Goal: Information Seeking & Learning: Learn about a topic

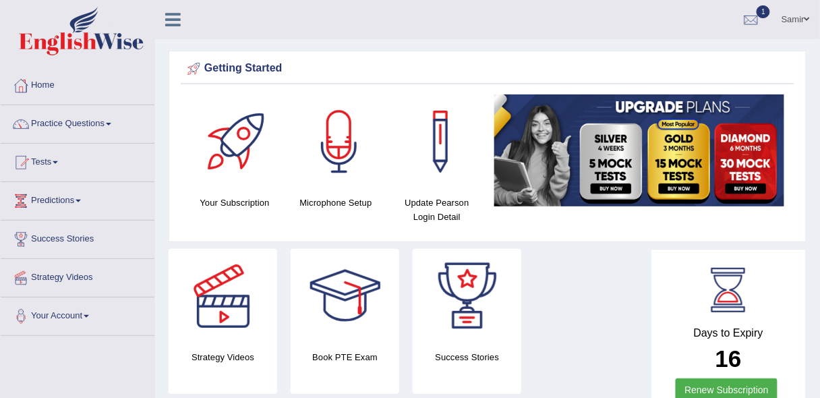
click at [820, 15] on html "Toggle navigation Home Practice Questions Speaking Practice Read Aloud Repeat S…" at bounding box center [410, 199] width 820 height 398
click at [750, 15] on div at bounding box center [752, 20] width 20 height 20
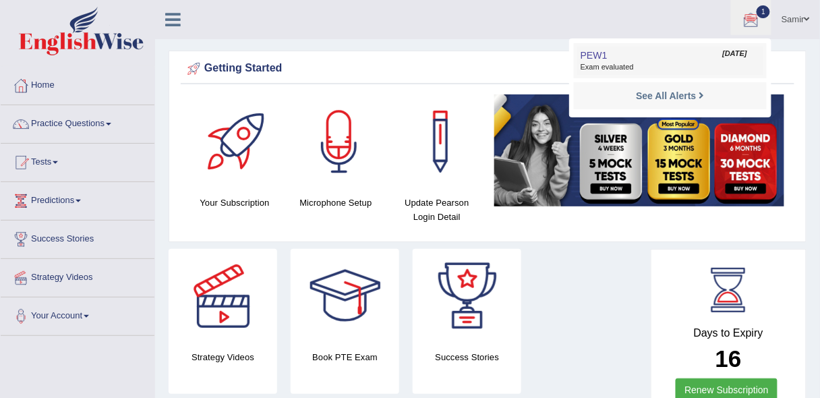
click at [625, 68] on span "Exam evaluated" at bounding box center [670, 67] width 179 height 11
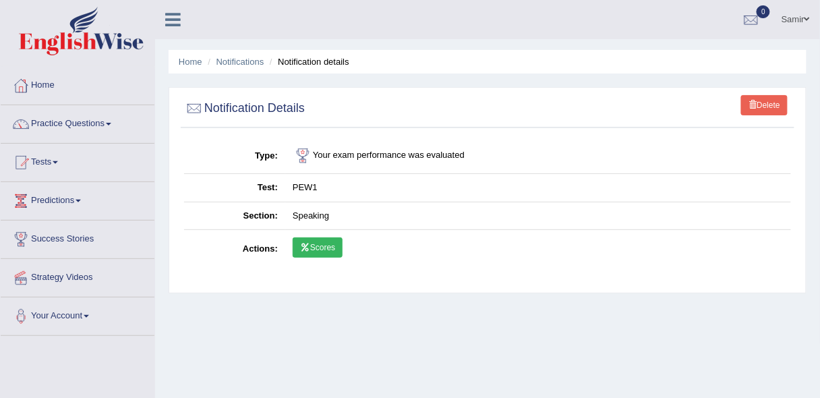
click at [326, 245] on link "Scores" at bounding box center [318, 248] width 50 height 20
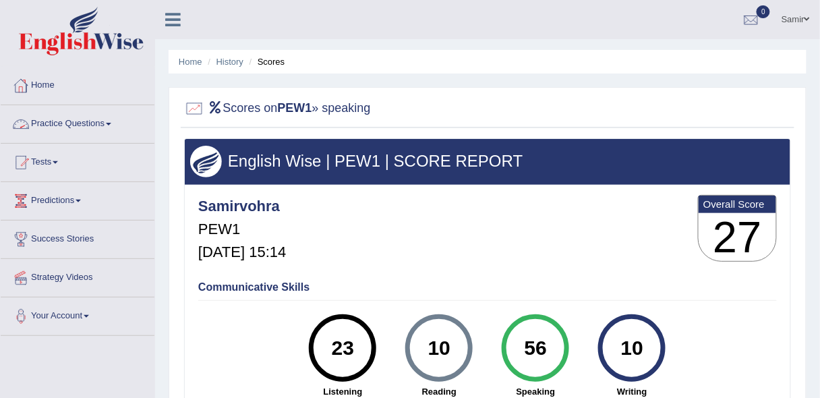
click at [40, 91] on link "Home" at bounding box center [78, 84] width 154 height 34
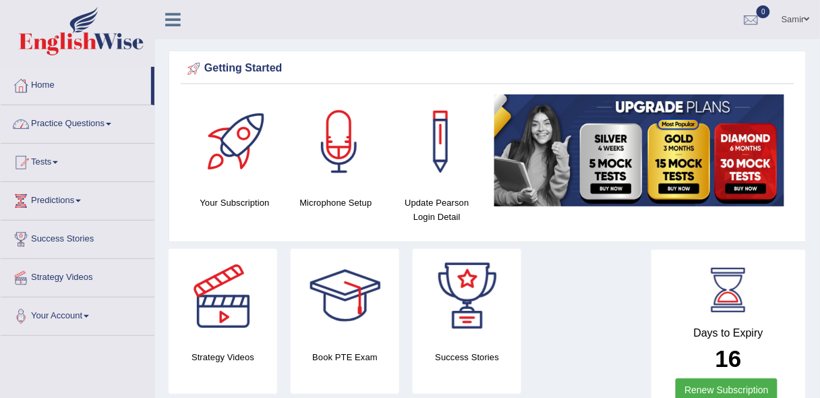
drag, startPoint x: 153, startPoint y: 90, endPoint x: 156, endPoint y: 122, distance: 32.5
drag, startPoint x: 152, startPoint y: 100, endPoint x: 155, endPoint y: 121, distance: 21.1
drag, startPoint x: 155, startPoint y: 121, endPoint x: 162, endPoint y: 140, distance: 20.7
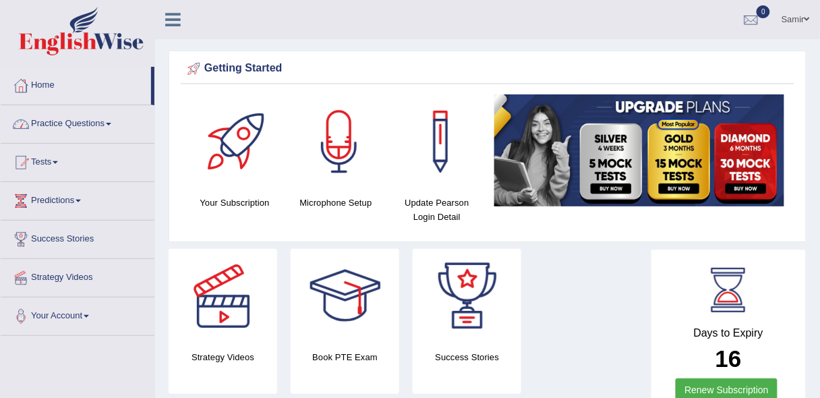
click at [104, 116] on link "Practice Questions" at bounding box center [78, 122] width 154 height 34
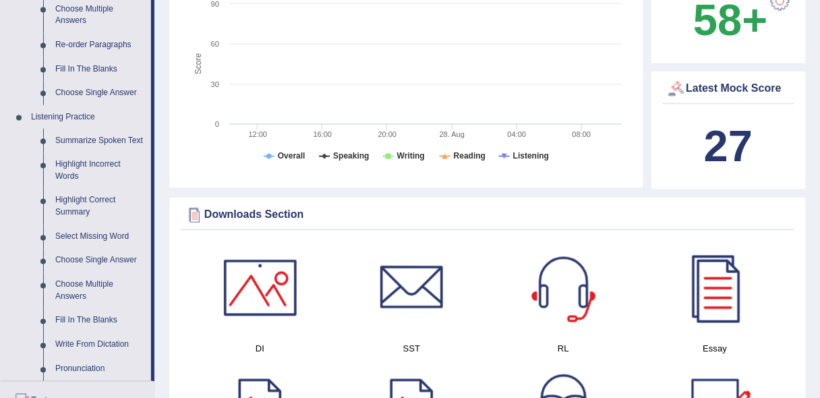
scroll to position [509, 0]
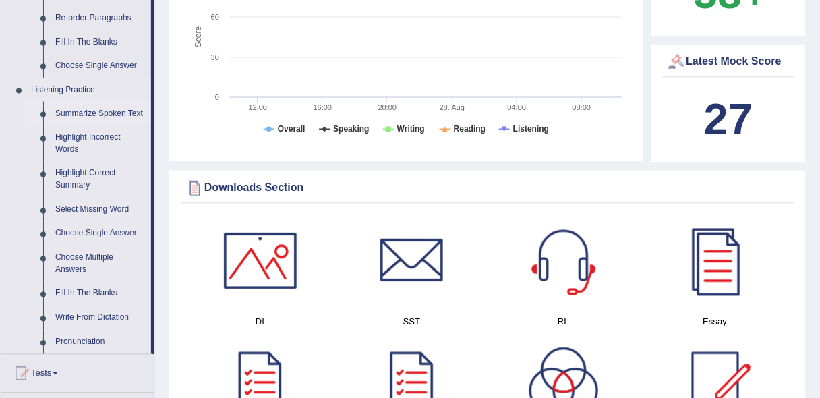
click at [122, 113] on link "Summarize Spoken Text" at bounding box center [100, 114] width 102 height 24
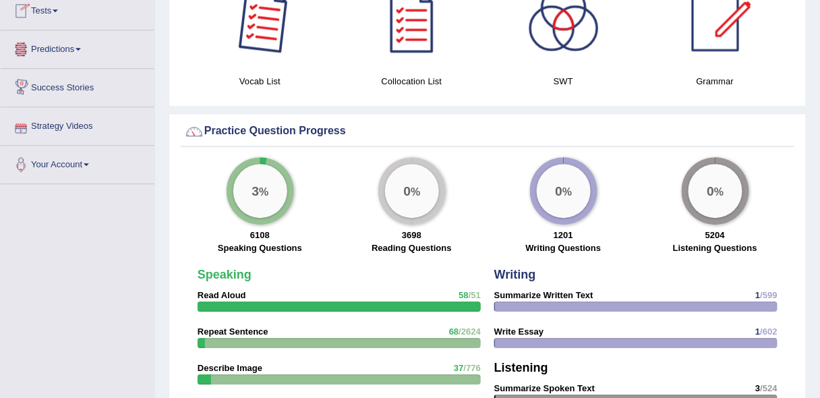
scroll to position [898, 0]
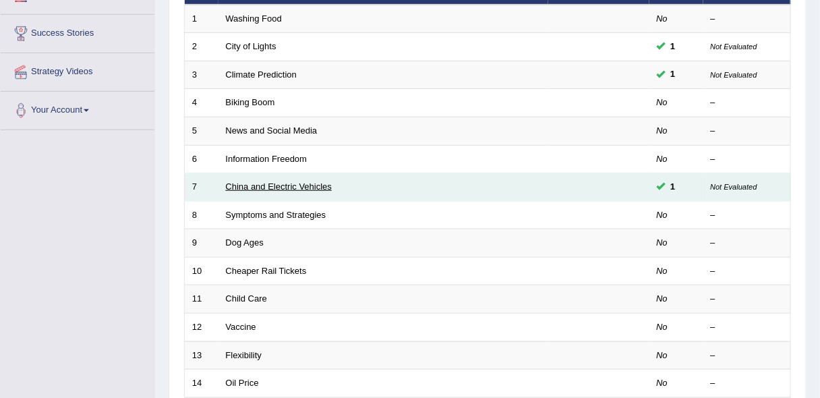
click at [314, 186] on link "China and Electric Vehicles" at bounding box center [279, 187] width 107 height 10
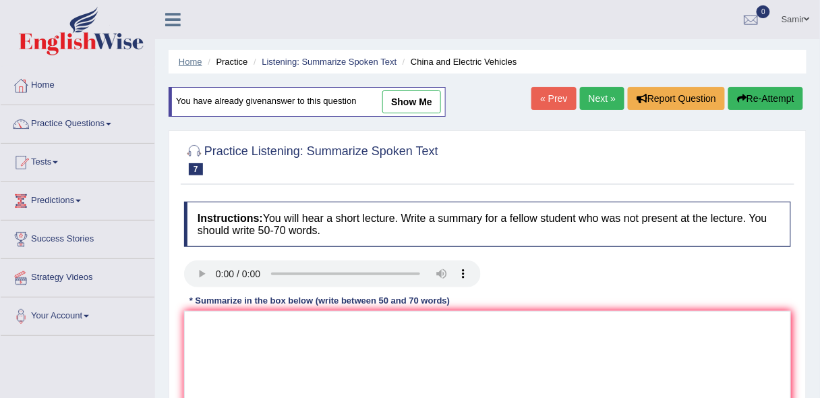
click at [182, 57] on link "Home" at bounding box center [191, 62] width 24 height 10
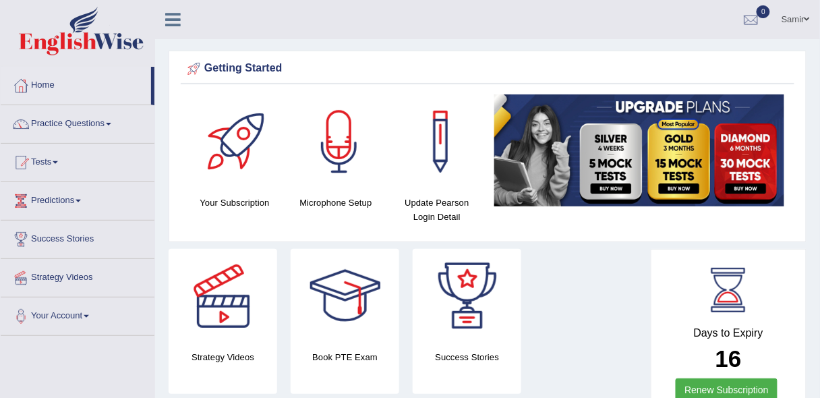
drag, startPoint x: 0, startPoint y: 0, endPoint x: 829, endPoint y: 51, distance: 830.1
click at [820, 51] on html "Toggle navigation Home Practice Questions Speaking Practice Read Aloud Repeat S…" at bounding box center [410, 199] width 820 height 398
click at [108, 126] on link "Practice Questions" at bounding box center [78, 122] width 154 height 34
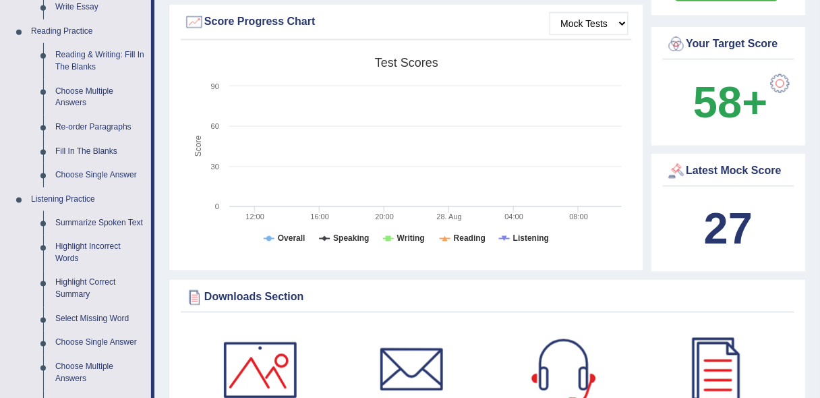
scroll to position [405, 0]
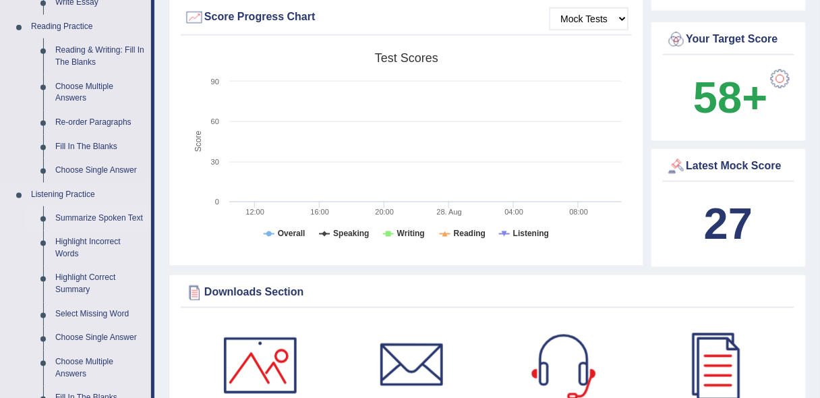
click at [129, 213] on link "Summarize Spoken Text" at bounding box center [100, 218] width 102 height 24
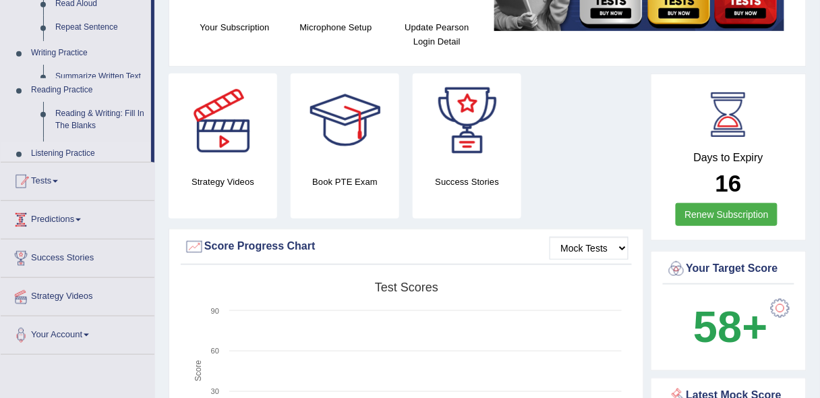
scroll to position [205, 0]
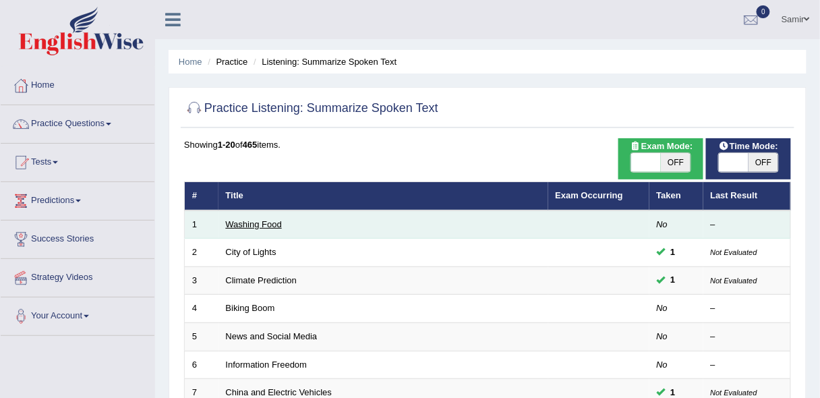
click at [244, 226] on link "Washing Food" at bounding box center [254, 224] width 56 height 10
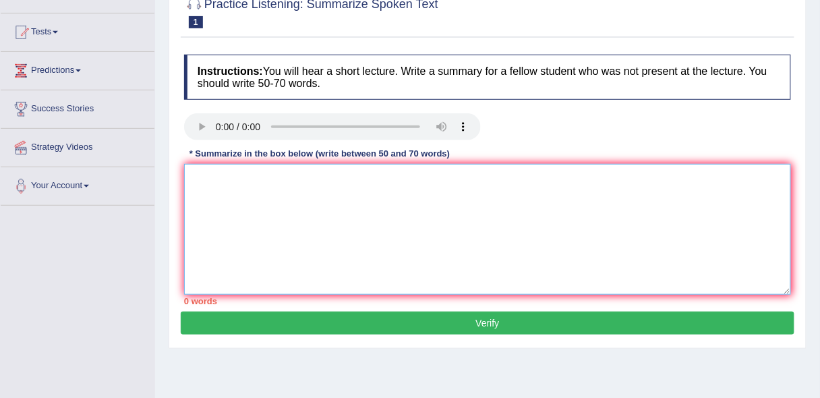
click at [235, 210] on textarea at bounding box center [487, 229] width 607 height 131
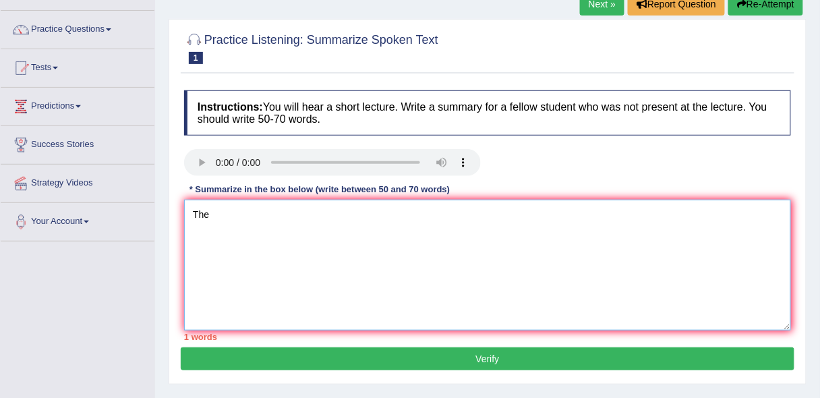
scroll to position [103, 0]
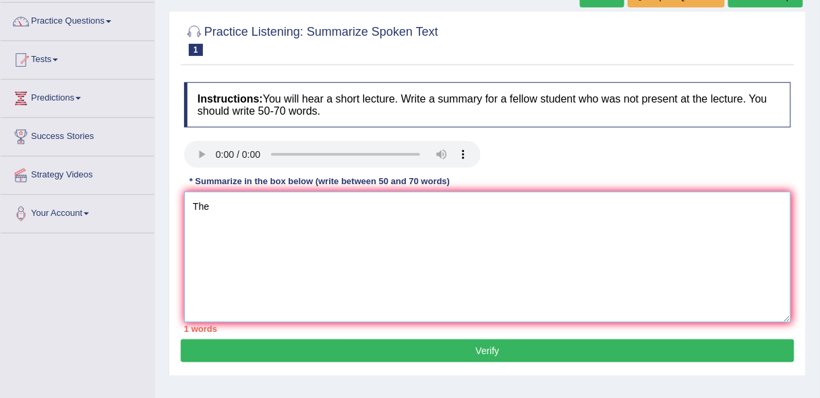
type textarea "The"
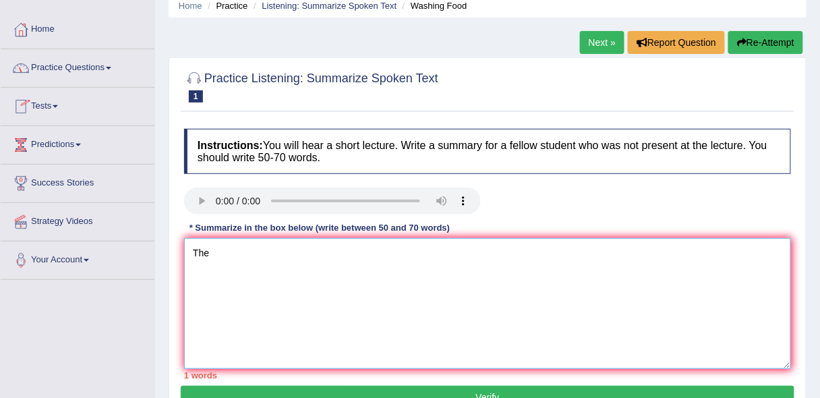
scroll to position [0, 0]
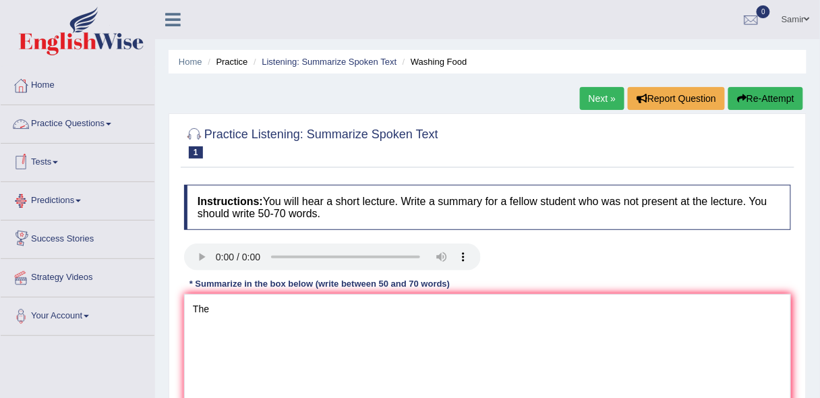
click at [110, 128] on link "Practice Questions" at bounding box center [78, 122] width 154 height 34
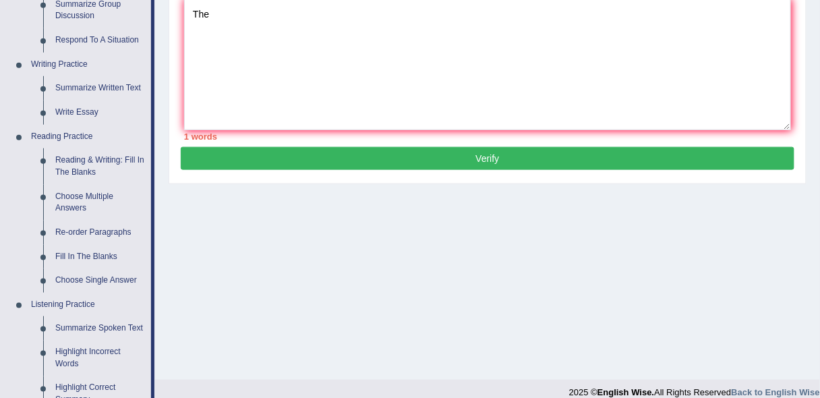
scroll to position [299, 0]
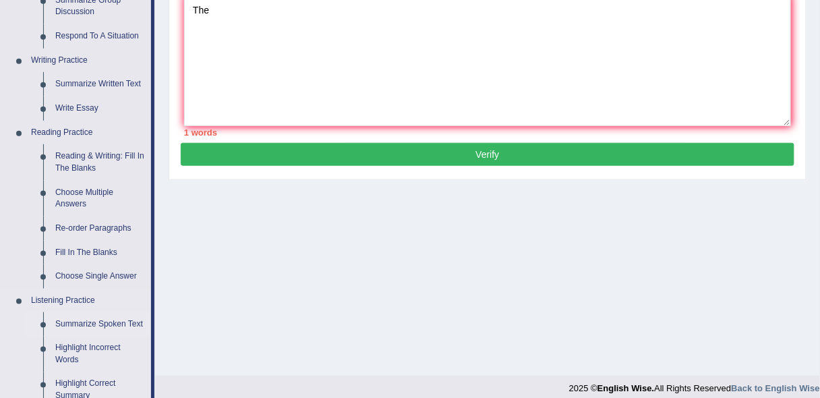
click at [128, 327] on link "Summarize Spoken Text" at bounding box center [100, 324] width 102 height 24
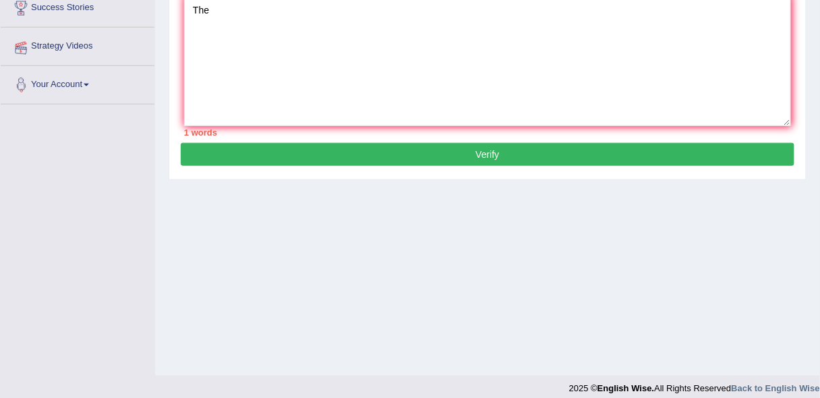
scroll to position [310, 0]
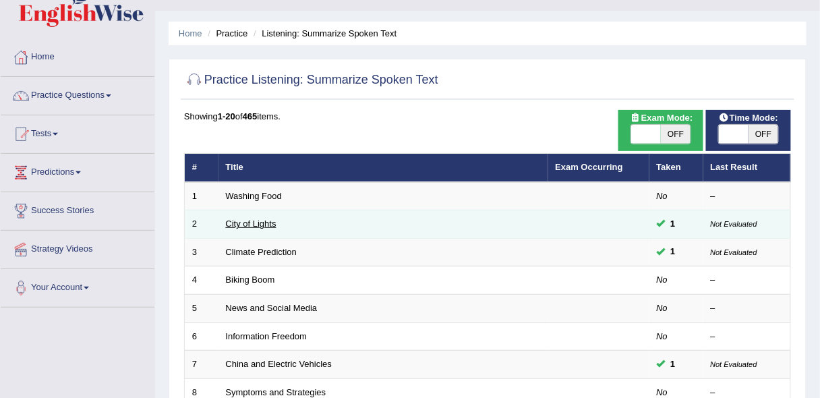
click at [257, 224] on link "City of Lights" at bounding box center [251, 224] width 51 height 10
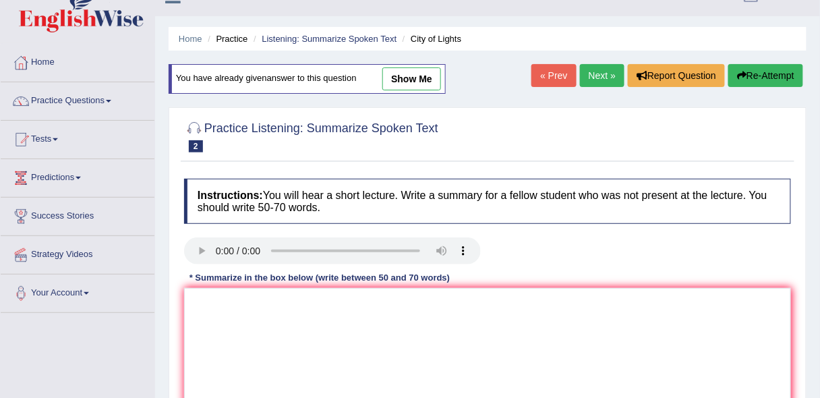
click at [430, 77] on link "show me" at bounding box center [412, 78] width 59 height 23
type textarea "The speaker provided a comprehensive overview of city of light festival highlig…"
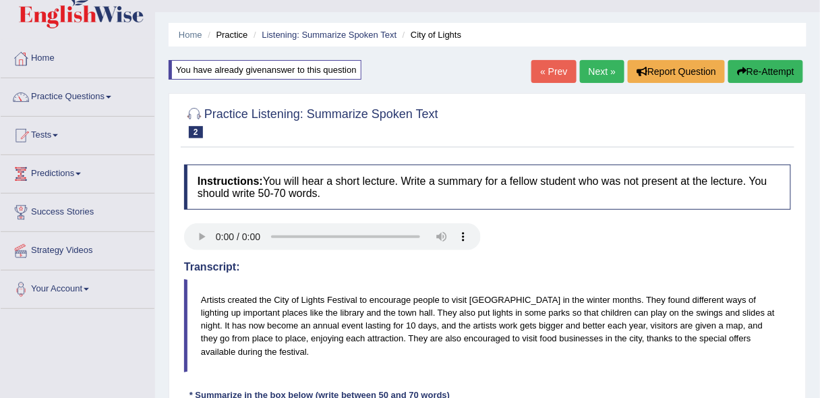
scroll to position [25, 0]
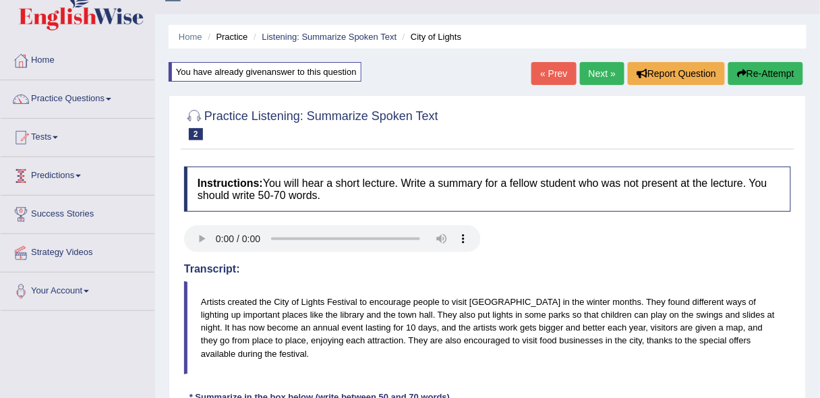
click at [79, 169] on link "Predictions" at bounding box center [78, 174] width 154 height 34
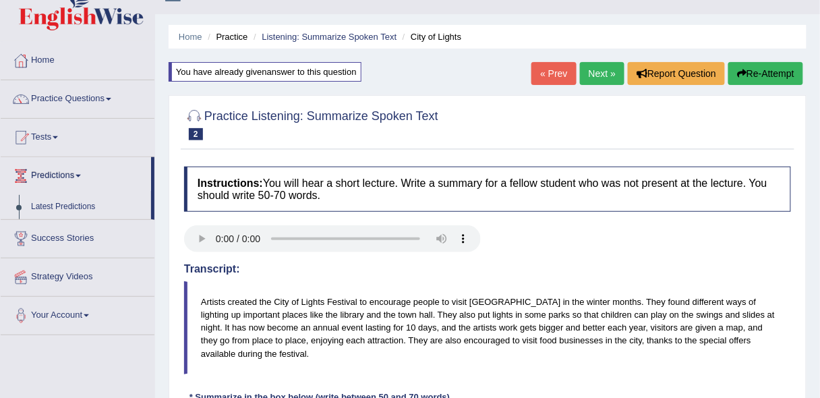
scroll to position [0, 0]
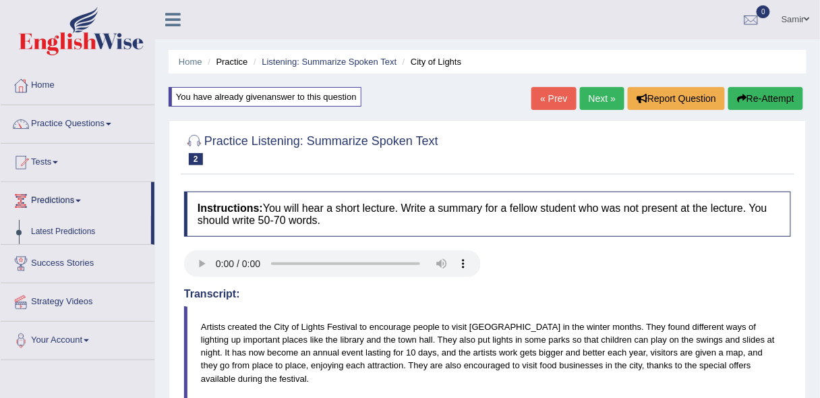
click at [234, 59] on li "Practice" at bounding box center [225, 61] width 43 height 13
click at [236, 59] on li "Practice" at bounding box center [225, 61] width 43 height 13
click at [332, 61] on link "Listening: Summarize Spoken Text" at bounding box center [329, 62] width 135 height 10
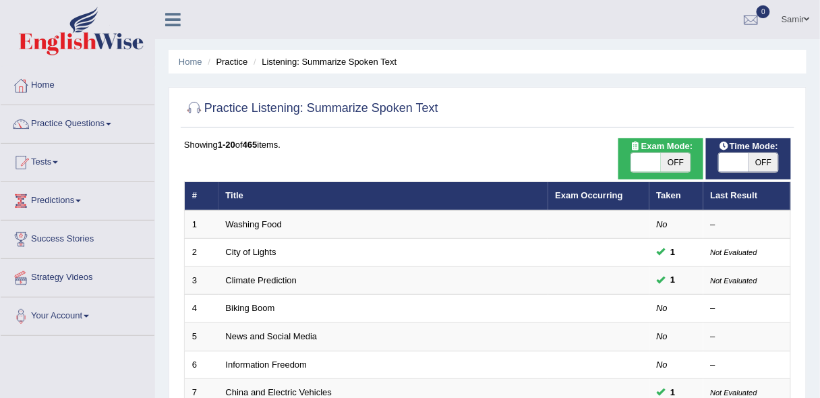
click at [260, 221] on link "Washing Food" at bounding box center [254, 224] width 56 height 10
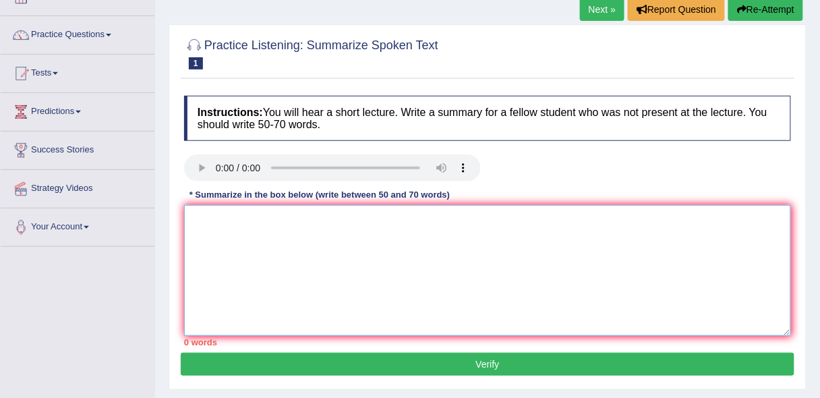
click at [325, 238] on textarea at bounding box center [487, 270] width 607 height 131
click at [325, 238] on textarea "The speaker was talking about Food" at bounding box center [487, 270] width 607 height 131
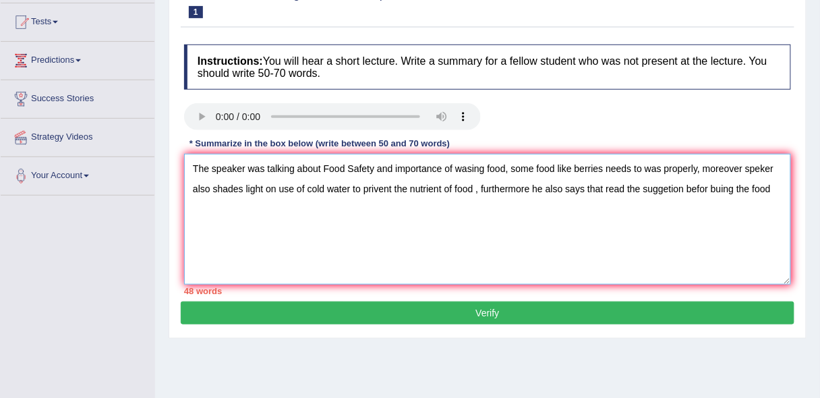
scroll to position [138, 0]
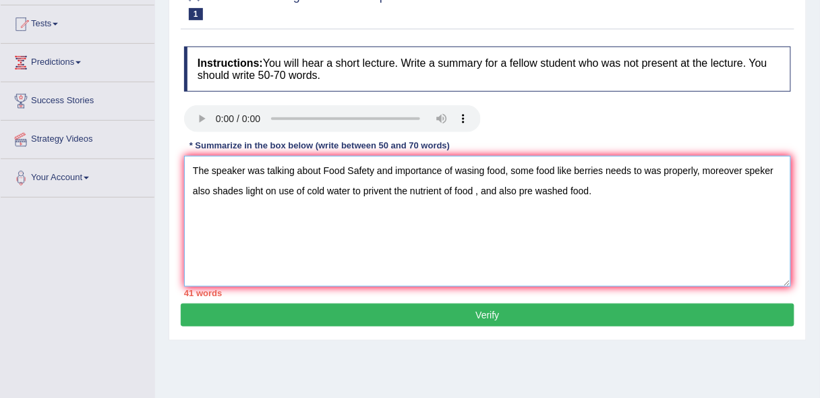
type textarea "The speaker was talking about Food Safety and importance of wasing food, some f…"
click at [728, 313] on button "Verify" at bounding box center [488, 315] width 614 height 23
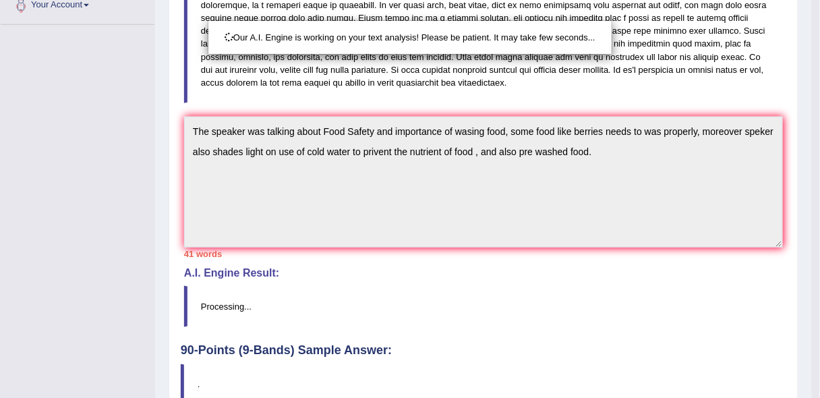
drag, startPoint x: 829, startPoint y: 170, endPoint x: 829, endPoint y: 266, distance: 95.8
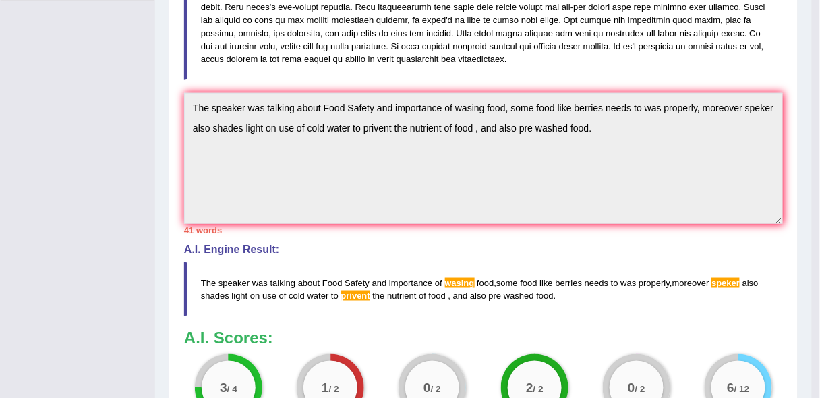
drag, startPoint x: 829, startPoint y: 266, endPoint x: 829, endPoint y: 312, distance: 45.9
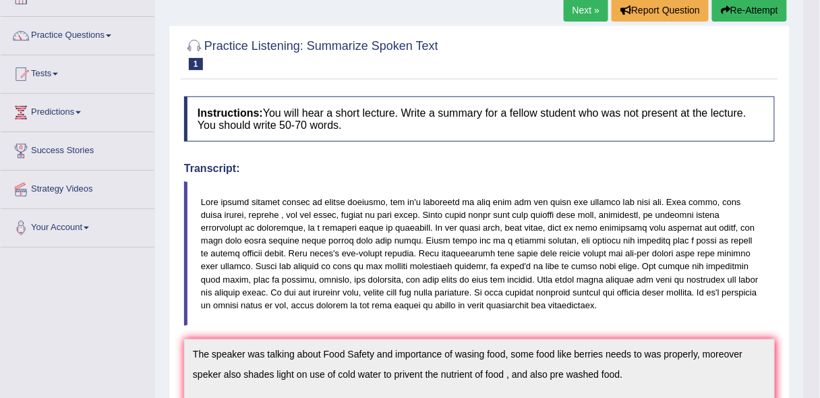
scroll to position [0, 0]
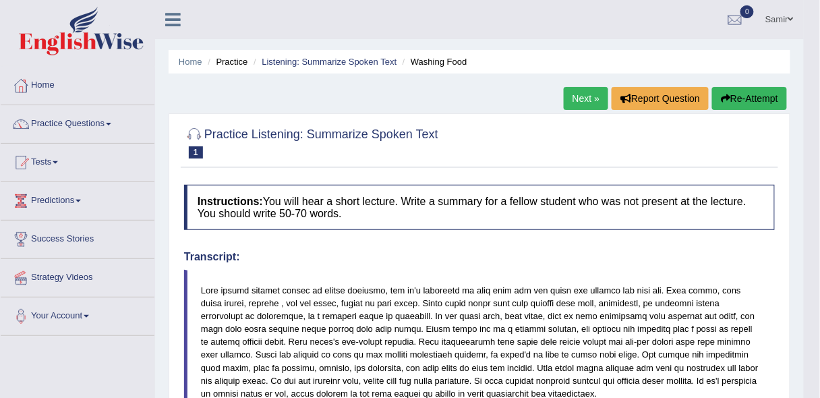
click at [756, 99] on button "Re-Attempt" at bounding box center [750, 98] width 75 height 23
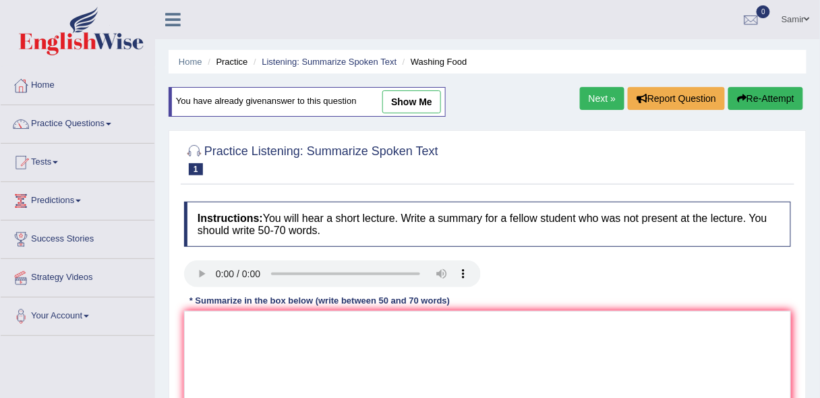
click at [426, 94] on link "show me" at bounding box center [412, 101] width 59 height 23
type textarea "The speaker was talking about Food Safety and importance of wasing food, some f…"
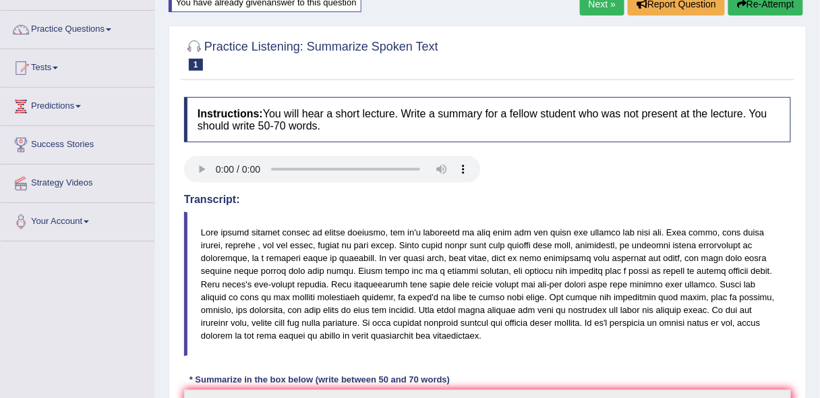
scroll to position [93, 0]
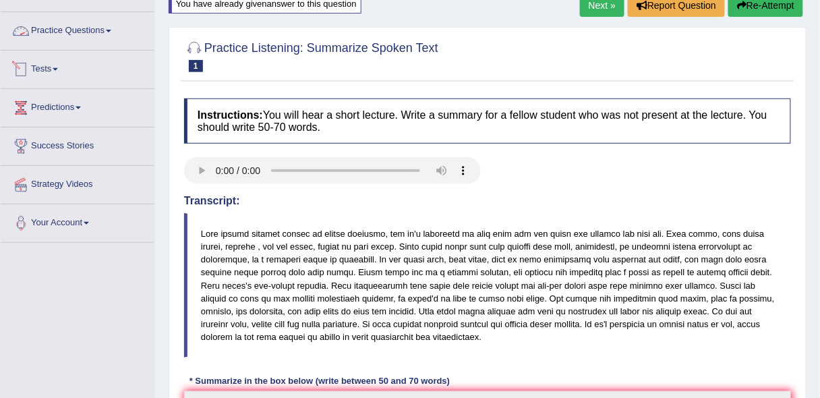
click at [112, 32] on link "Practice Questions" at bounding box center [78, 29] width 154 height 34
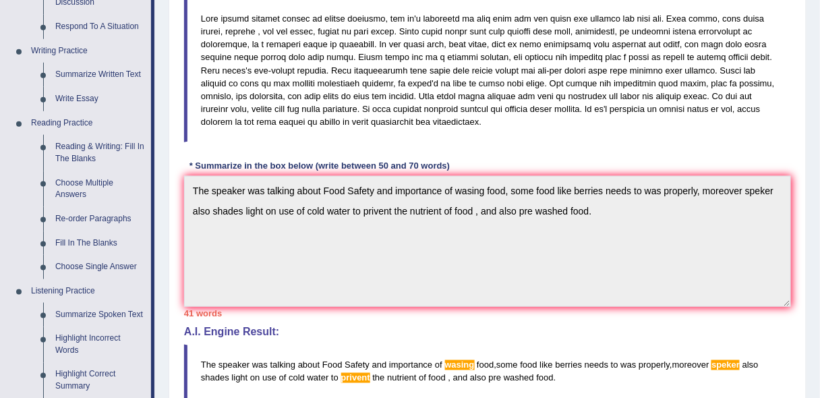
scroll to position [316, 0]
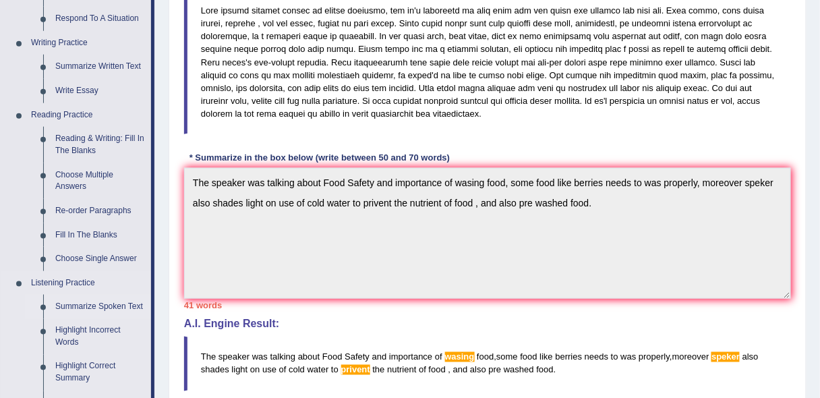
click at [107, 305] on link "Summarize Spoken Text" at bounding box center [100, 307] width 102 height 24
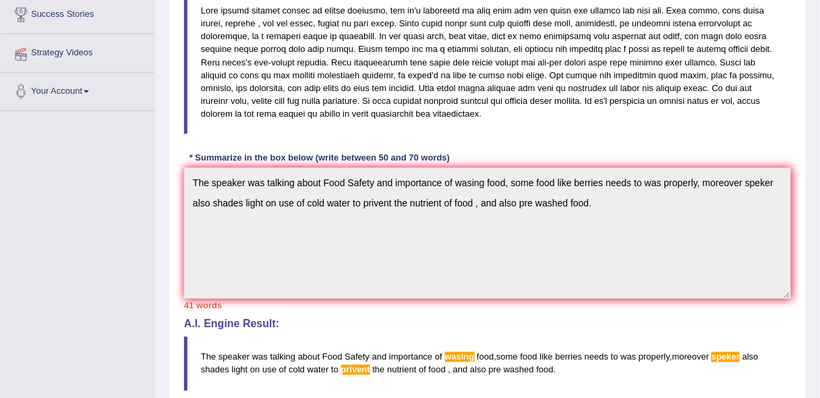
scroll to position [384, 0]
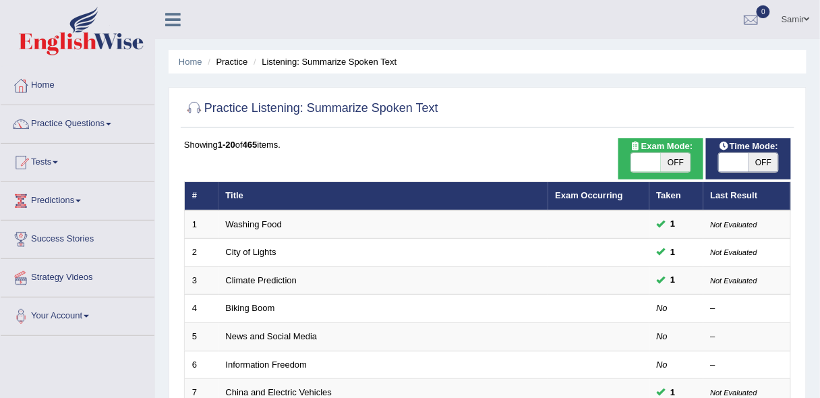
scroll to position [121, 0]
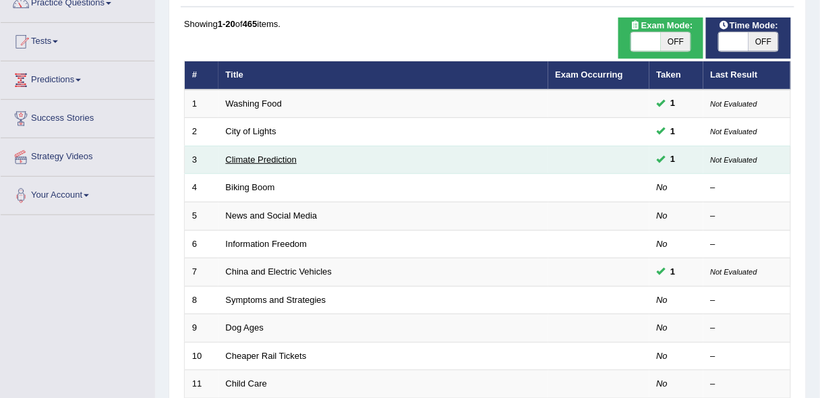
click at [246, 159] on link "Climate Prediction" at bounding box center [262, 160] width 72 height 10
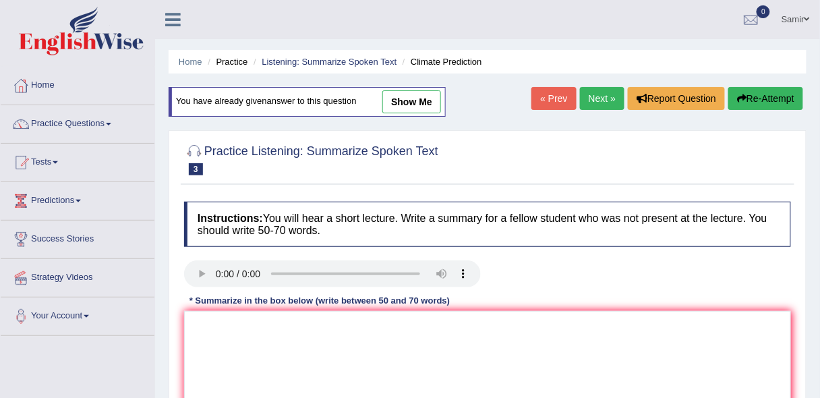
click at [420, 97] on link "show me" at bounding box center [412, 101] width 59 height 23
type textarea "The speaker provided a comprehensive overview of green house emission, highligh…"
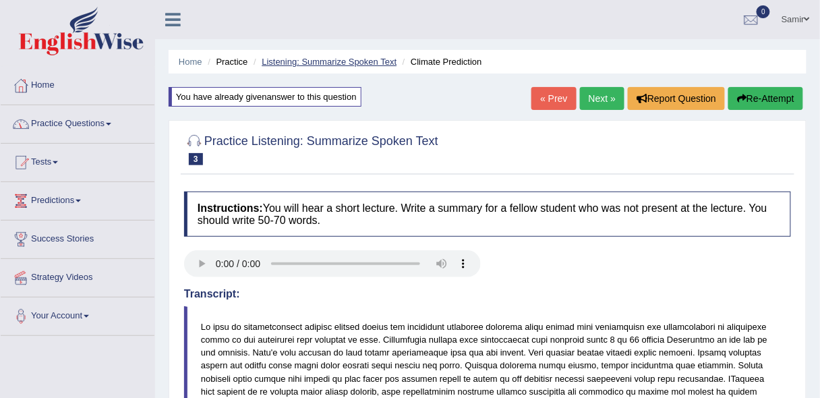
click at [304, 61] on link "Listening: Summarize Spoken Text" at bounding box center [329, 62] width 135 height 10
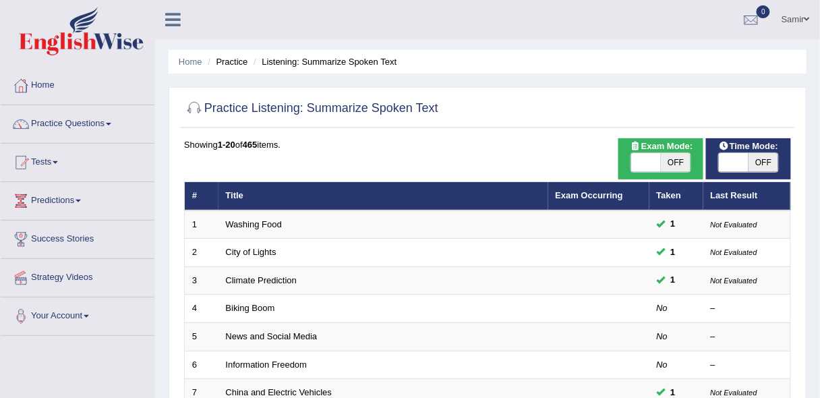
scroll to position [50, 0]
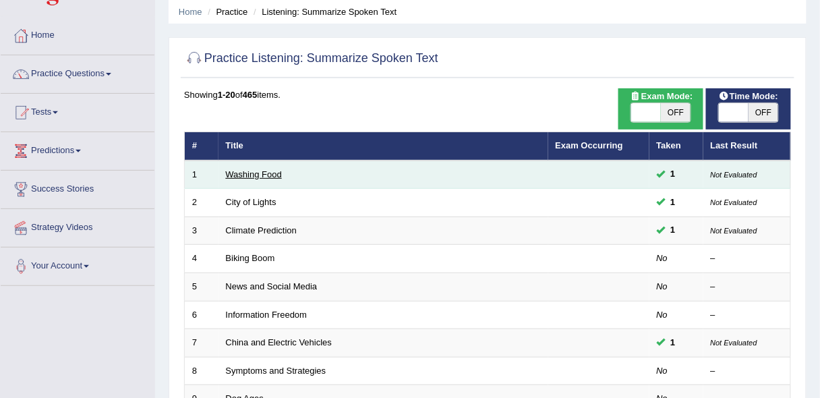
click at [264, 169] on link "Washing Food" at bounding box center [254, 174] width 56 height 10
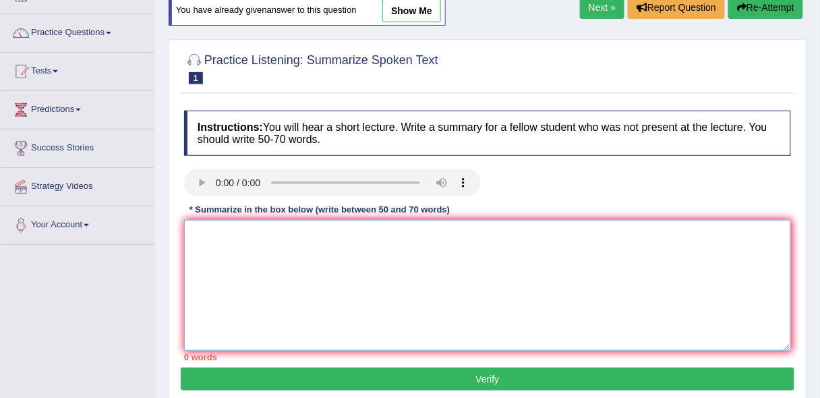
click at [444, 238] on textarea at bounding box center [487, 285] width 607 height 131
paste textarea "The speaker provided a comprehensive overview of green house emission, highligh…"
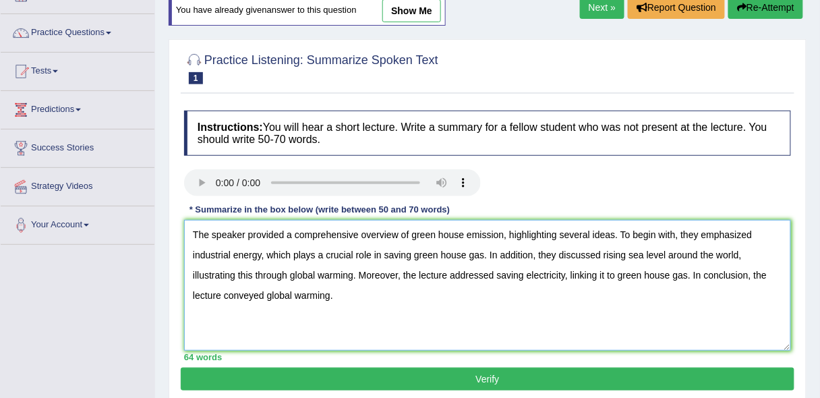
click at [502, 234] on textarea "The speaker provided a comprehensive overview of green house emission, highligh…" at bounding box center [487, 285] width 607 height 131
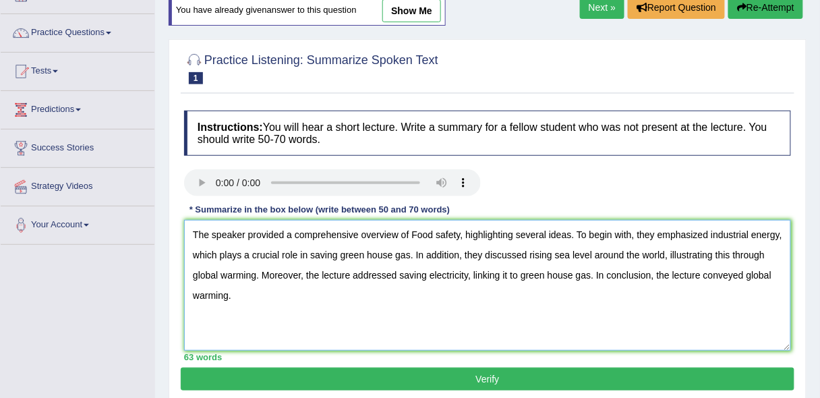
click at [780, 229] on textarea "The speaker provided a comprehensive overview of Food safety, highlighting seve…" at bounding box center [487, 285] width 607 height 131
click at [408, 252] on textarea "The speaker provided a comprehensive overview of Food safety, highlighting seve…" at bounding box center [487, 285] width 607 height 131
drag, startPoint x: 478, startPoint y: 251, endPoint x: 616, endPoint y: 254, distance: 138.4
click at [616, 254] on textarea "The speaker provided a comprehensive overview of Food safety, highlighting seve…" at bounding box center [487, 285] width 607 height 131
drag, startPoint x: 685, startPoint y: 252, endPoint x: 756, endPoint y: 262, distance: 72.3
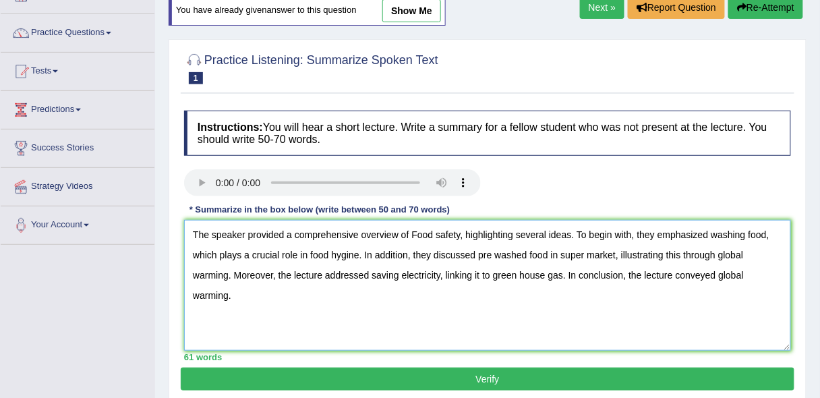
click at [756, 262] on textarea "The speaker provided a comprehensive overview of Food safety, highlighting seve…" at bounding box center [487, 285] width 607 height 131
drag, startPoint x: 365, startPoint y: 273, endPoint x: 430, endPoint y: 276, distance: 65.5
click at [430, 276] on textarea "The speaker provided a comprehensive overview of Food safety, highlighting seve…" at bounding box center [487, 285] width 607 height 131
click at [615, 252] on textarea "The speaker provided a comprehensive overview of Food safety, highlighting seve…" at bounding box center [487, 285] width 607 height 131
click at [329, 273] on textarea "The speaker provided a comprehensive overview of Food safety, highlighting seve…" at bounding box center [487, 285] width 607 height 131
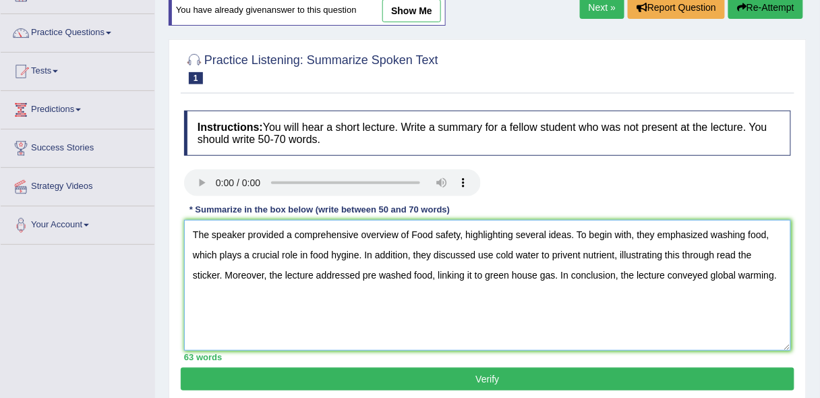
click at [525, 274] on textarea "The speaker provided a comprehensive overview of Food safety, highlighting seve…" at bounding box center [487, 285] width 607 height 131
click at [727, 273] on textarea "The speaker provided a comprehensive overview of Food safety, highlighting seve…" at bounding box center [487, 285] width 607 height 131
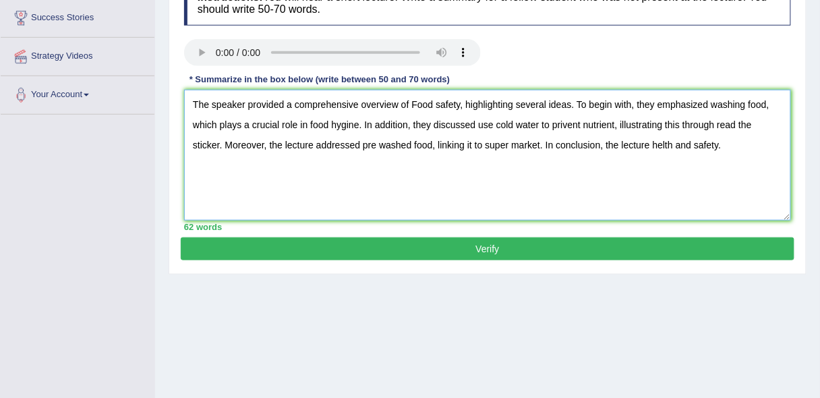
type textarea "The speaker provided a comprehensive overview of Food safety, highlighting seve…"
click at [609, 242] on button "Verify" at bounding box center [488, 249] width 614 height 23
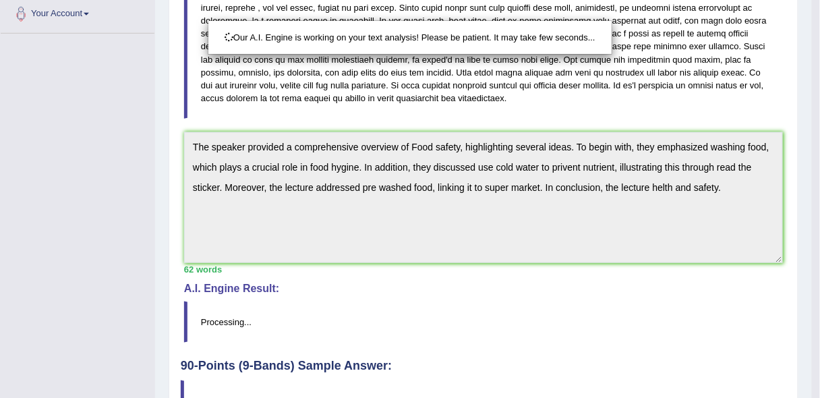
drag, startPoint x: 829, startPoint y: 187, endPoint x: 829, endPoint y: 265, distance: 78.3
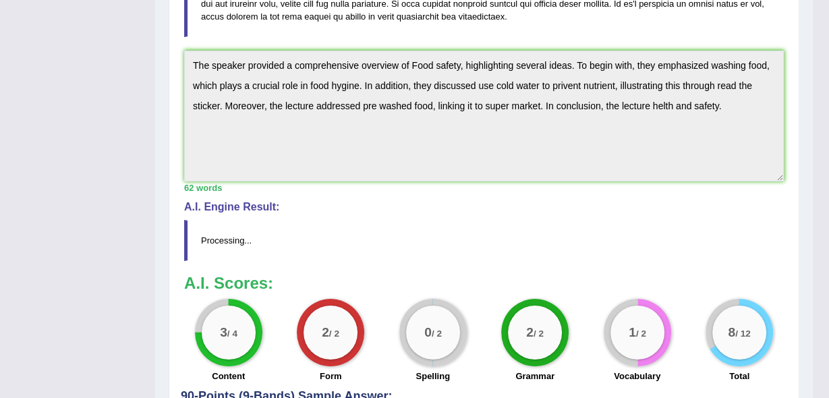
drag, startPoint x: 829, startPoint y: 265, endPoint x: 829, endPoint y: 341, distance: 75.6
click at [0, 0] on div "Checking spelling/grammar..." at bounding box center [0, 0] width 0 height 0
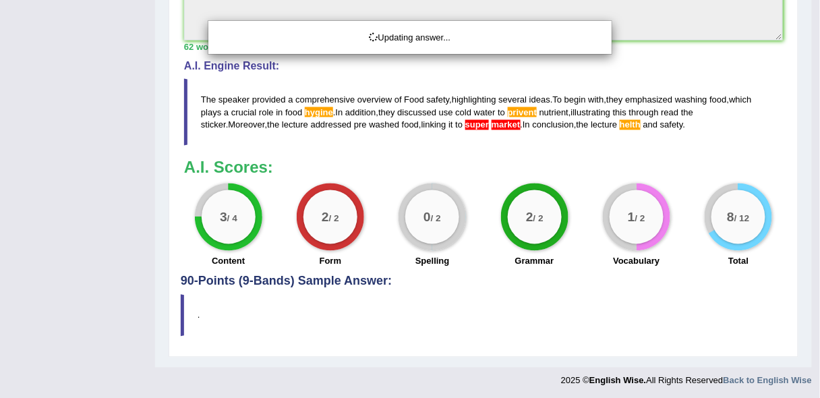
scroll to position [526, 0]
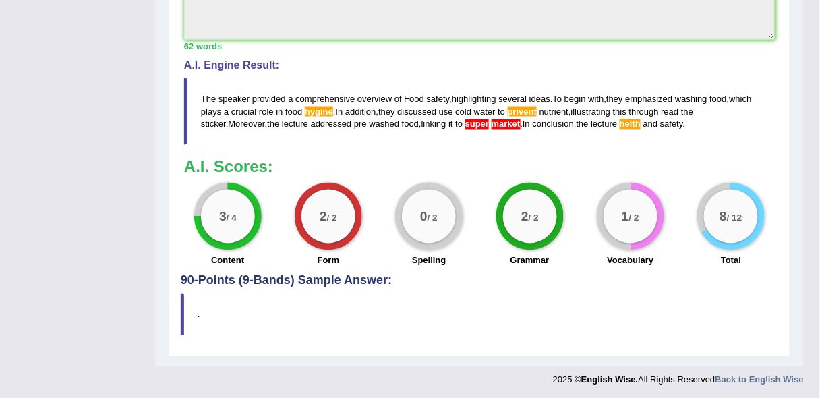
drag, startPoint x: 201, startPoint y: 91, endPoint x: 501, endPoint y: 119, distance: 300.9
click at [501, 119] on blockquote "The speaker provided a comprehensive overview of Food safety , highlighting sev…" at bounding box center [479, 111] width 591 height 67
drag, startPoint x: 199, startPoint y: 94, endPoint x: 566, endPoint y: 144, distance: 370.4
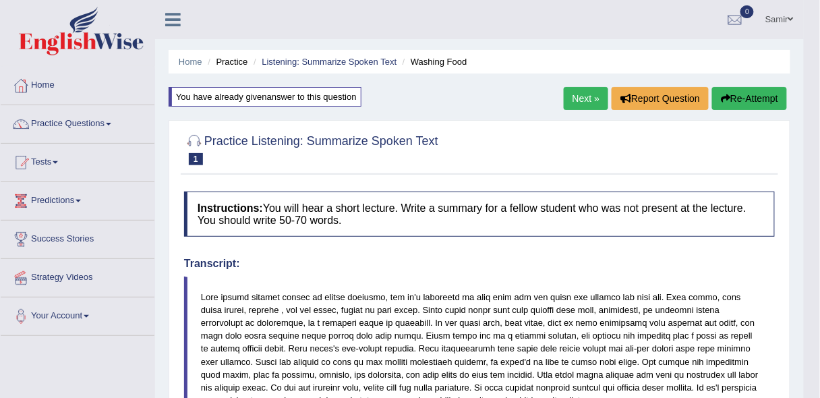
click at [584, 92] on link "Next »" at bounding box center [586, 98] width 45 height 23
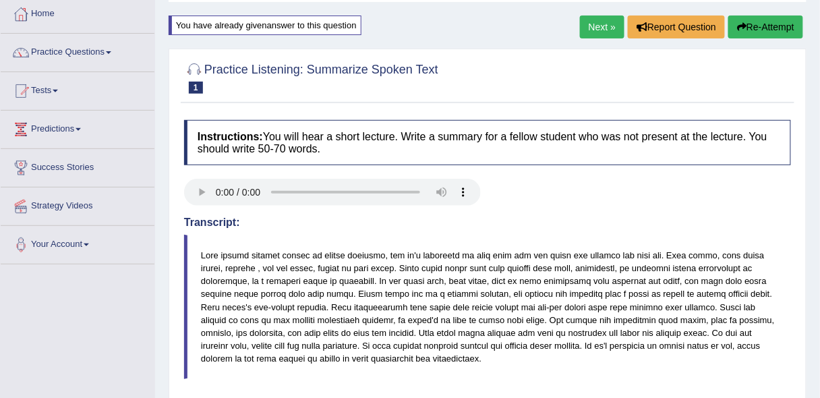
scroll to position [45, 0]
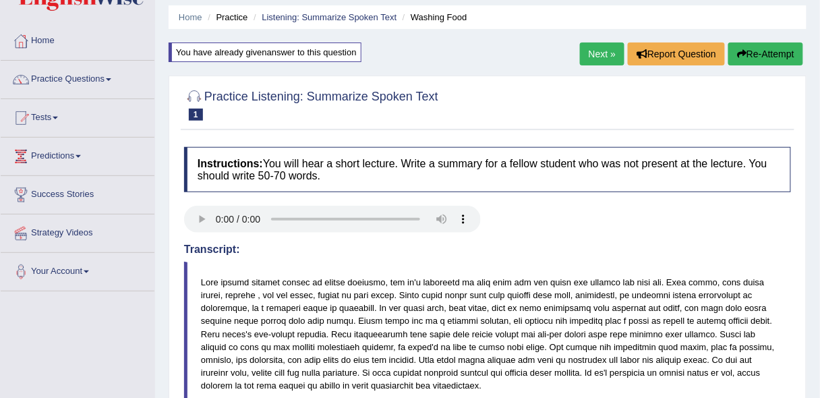
click at [775, 54] on button "Re-Attempt" at bounding box center [766, 54] width 75 height 23
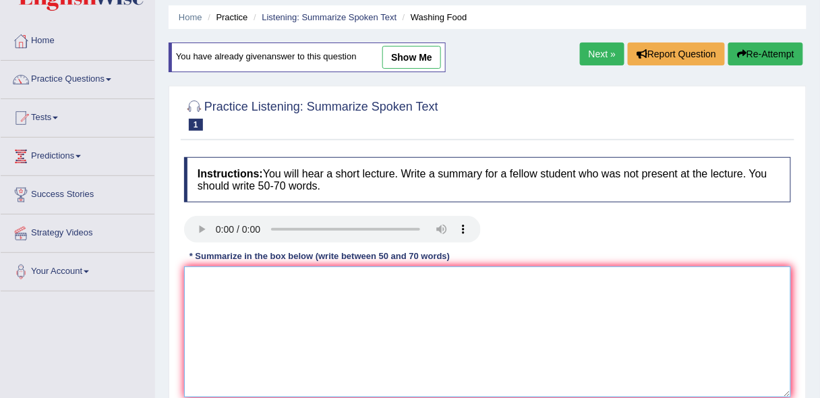
click at [407, 326] on textarea at bounding box center [487, 332] width 607 height 131
paste textarea "The speaker provided a comprehensive overview of Food safety, highlighting seve…"
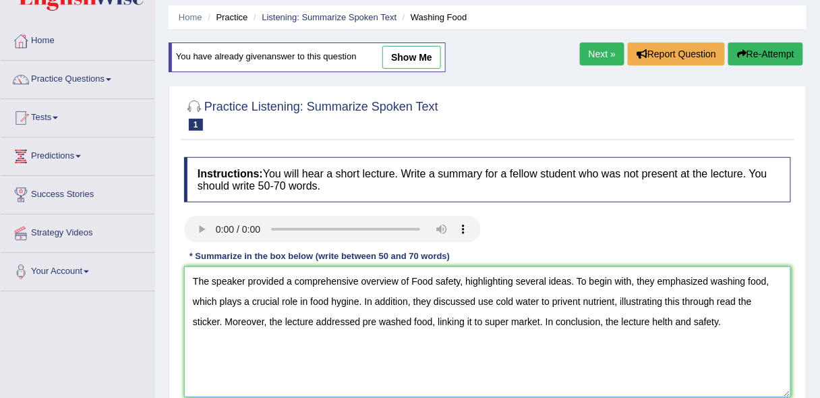
click at [357, 299] on textarea "The speaker provided a comprehensive overview of Food safety, highlighting seve…" at bounding box center [487, 332] width 607 height 131
click at [674, 317] on textarea "The speaker provided a comprehensive overview of Food safety, highlighting seve…" at bounding box center [487, 332] width 607 height 131
click at [584, 300] on textarea "The speaker provided a comprehensive overview of Food safety, highlighting seve…" at bounding box center [487, 332] width 607 height 131
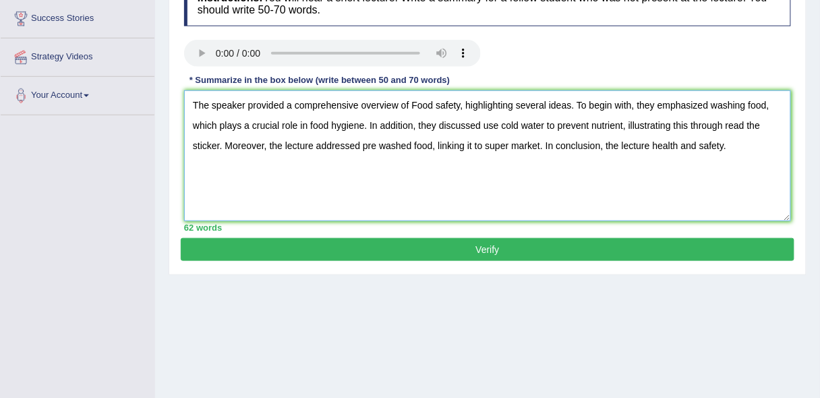
scroll to position [293, 0]
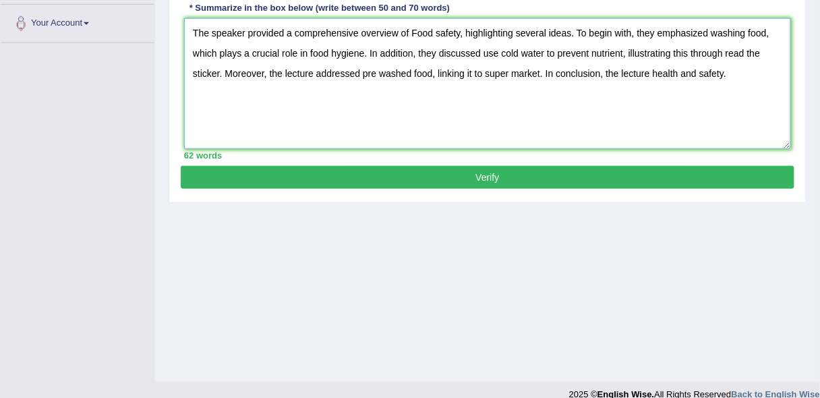
type textarea "The speaker provided a comprehensive overview of Food safety, highlighting seve…"
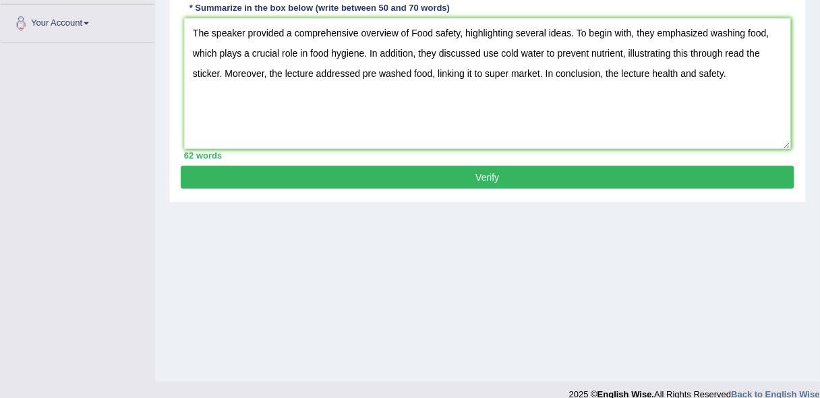
click at [590, 177] on button "Verify" at bounding box center [488, 177] width 614 height 23
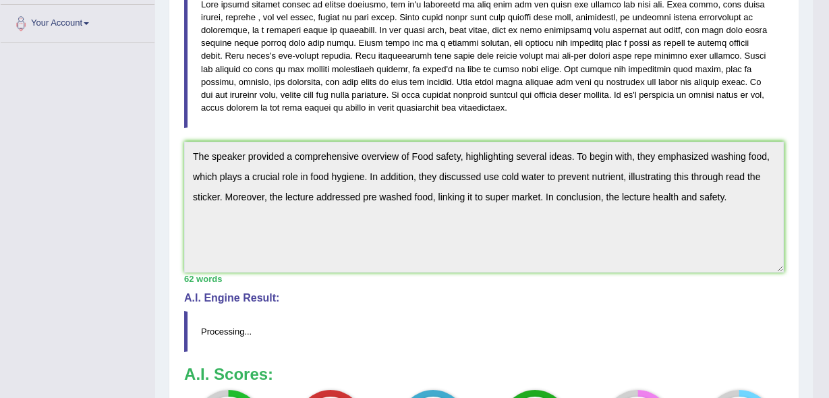
drag, startPoint x: 829, startPoint y: 181, endPoint x: 829, endPoint y: 240, distance: 59.4
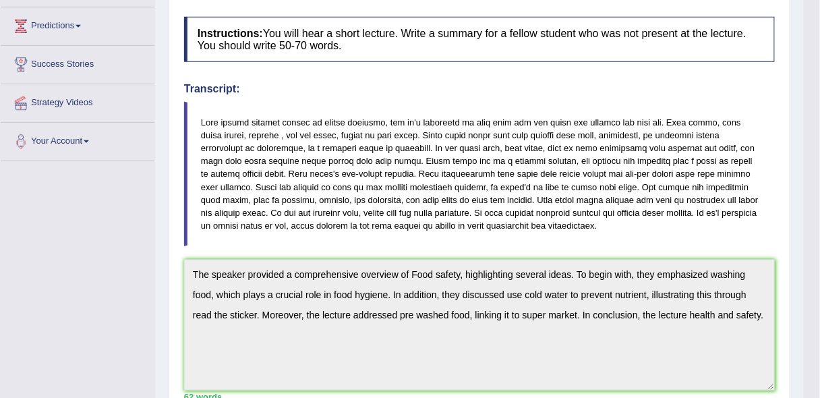
scroll to position [30, 0]
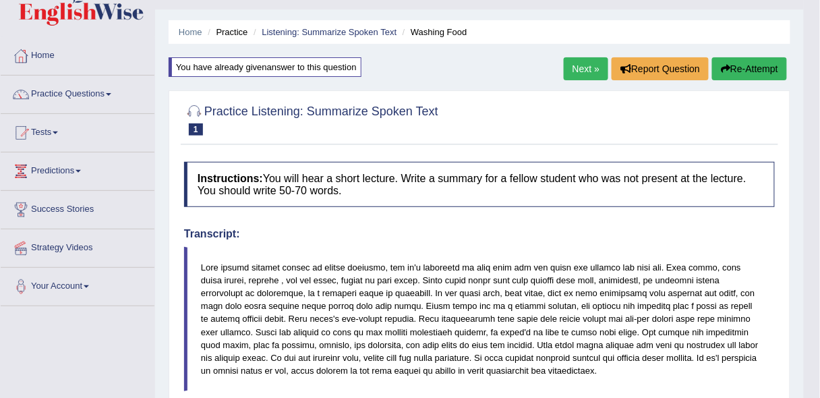
click at [744, 67] on button "Re-Attempt" at bounding box center [750, 68] width 75 height 23
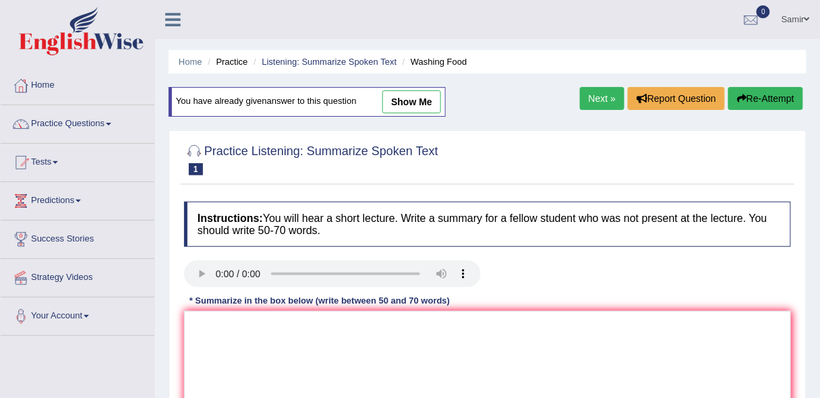
click at [418, 105] on link "show me" at bounding box center [412, 101] width 59 height 23
type textarea "The speaker provided a comprehensive overview of Food safety, highlighting seve…"
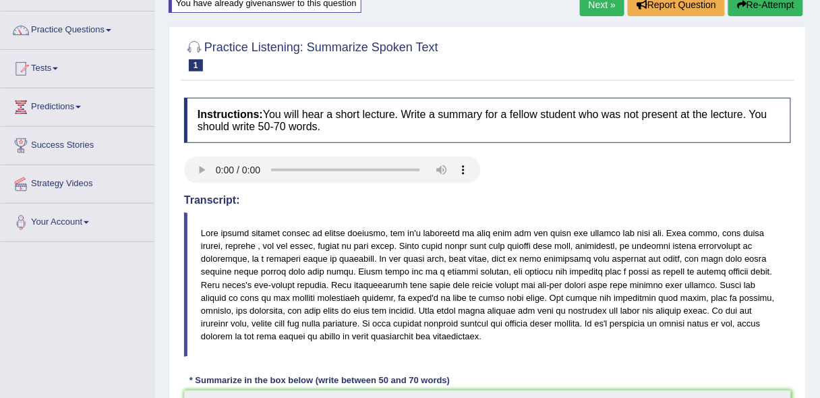
scroll to position [63, 0]
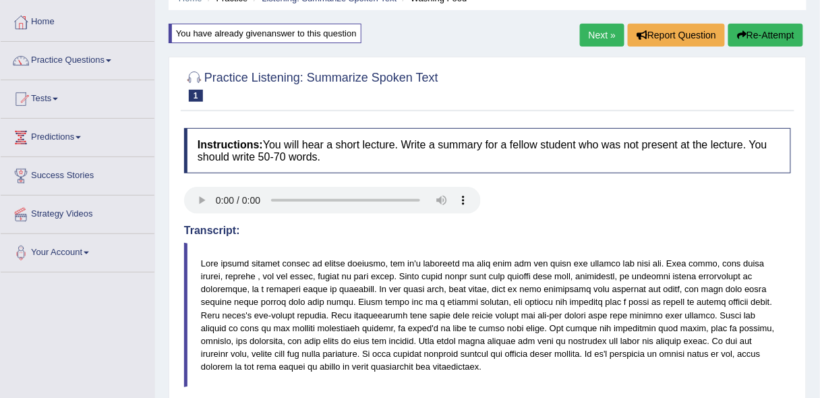
click at [775, 34] on button "Re-Attempt" at bounding box center [766, 35] width 75 height 23
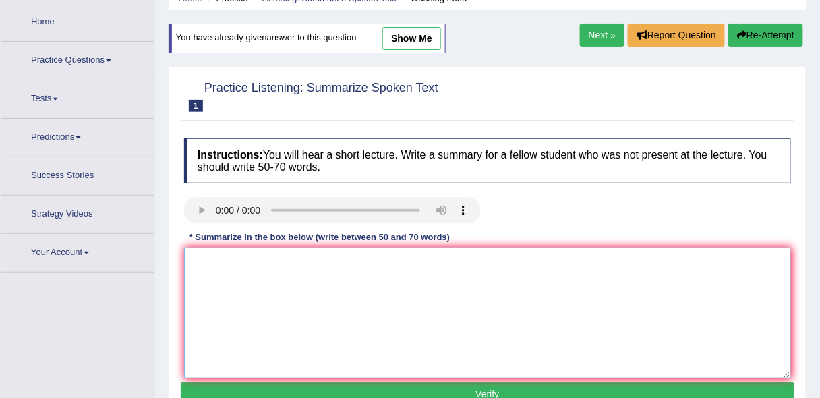
click at [603, 284] on textarea at bounding box center [487, 313] width 607 height 131
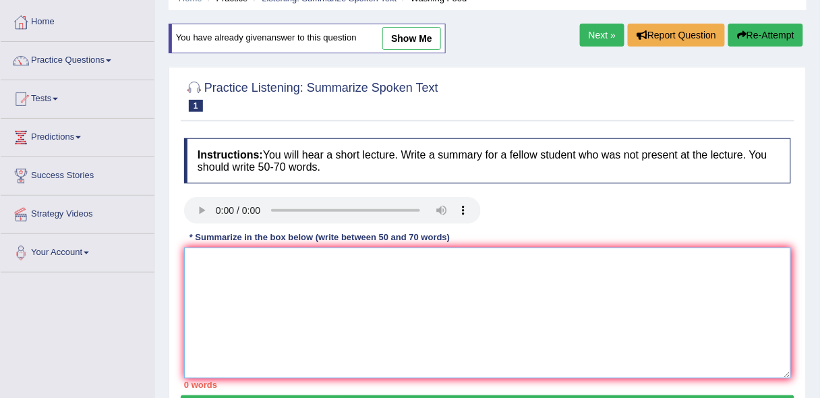
paste textarea "The speaker provided a comprehensive overview of Food safety, highlighting seve…"
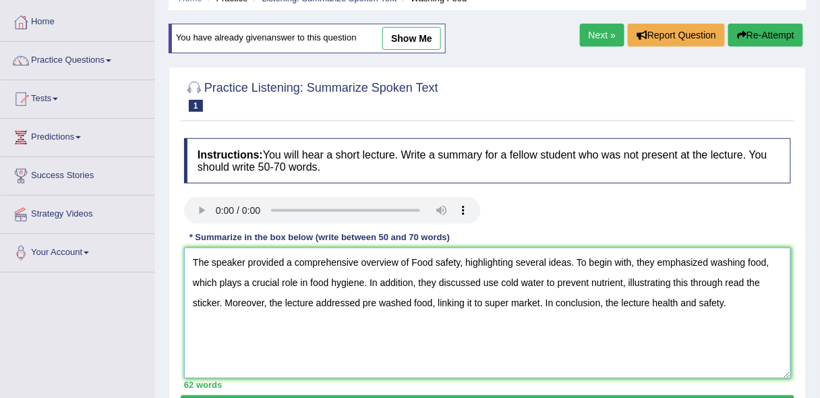
click at [512, 300] on textarea "The speaker provided a comprehensive overview of Food safety, highlighting seve…" at bounding box center [487, 313] width 607 height 131
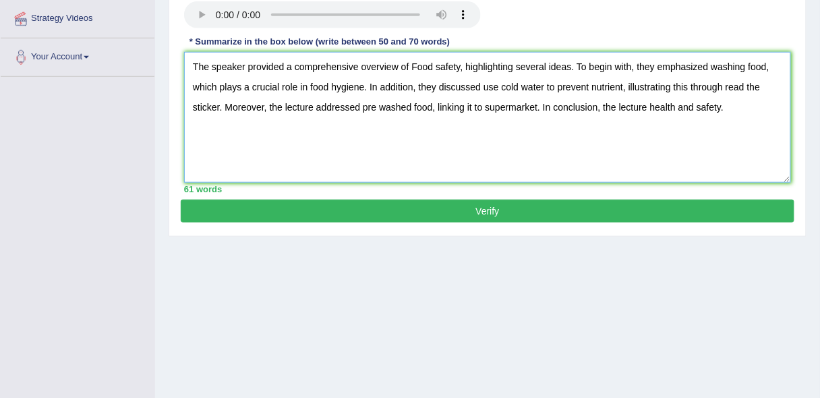
type textarea "The speaker provided a comprehensive overview of Food safety, highlighting seve…"
click at [670, 202] on button "Verify" at bounding box center [488, 211] width 614 height 23
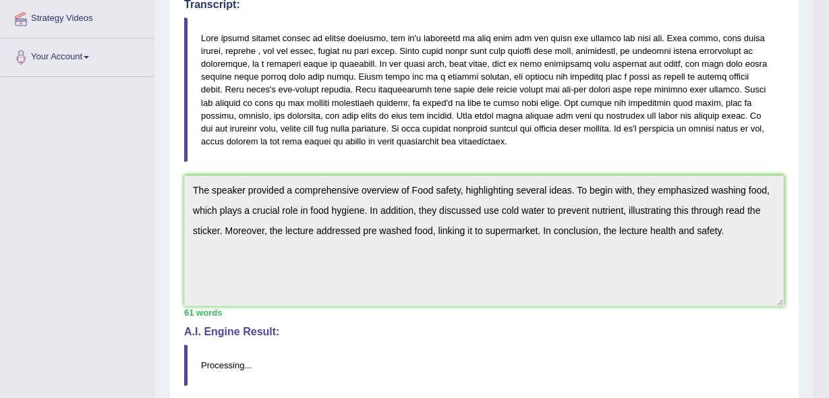
drag, startPoint x: 829, startPoint y: 159, endPoint x: 829, endPoint y: 210, distance: 50.6
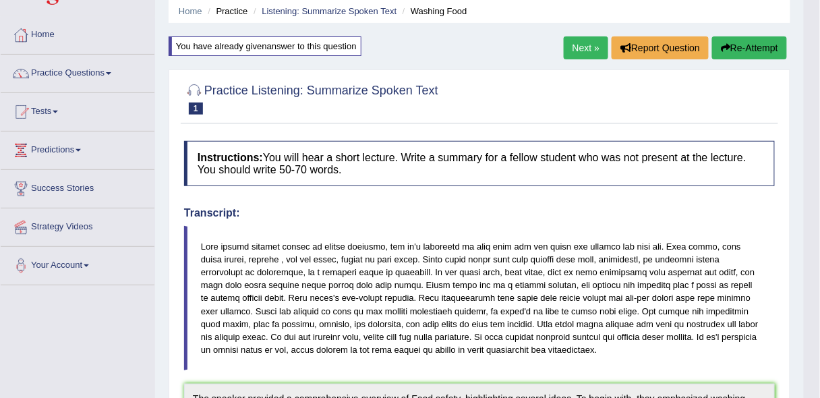
scroll to position [49, 0]
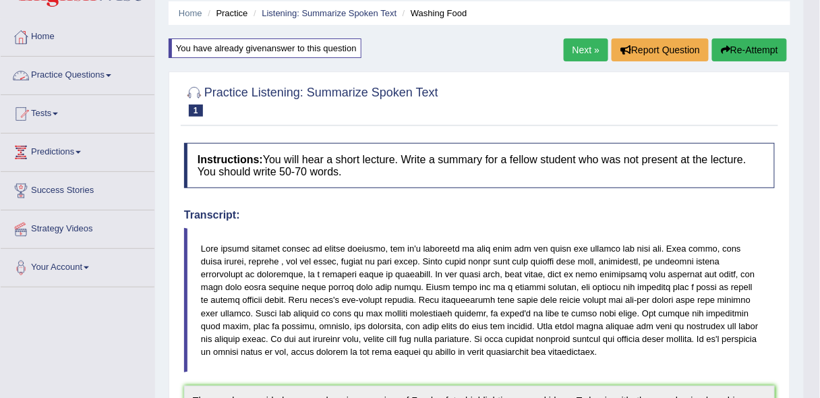
click at [105, 78] on link "Practice Questions" at bounding box center [78, 74] width 154 height 34
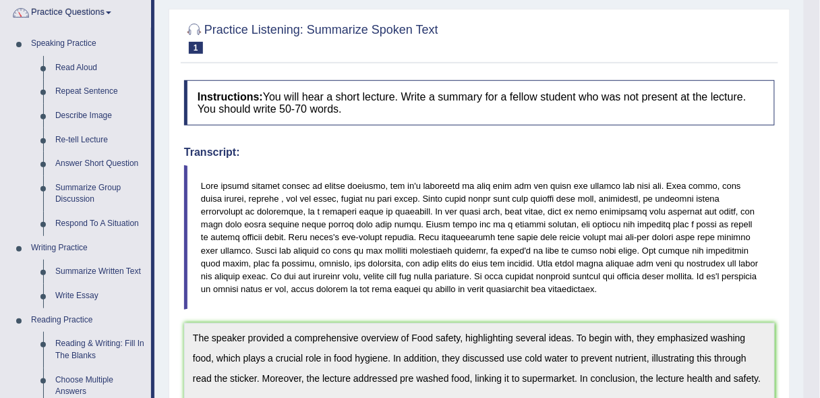
scroll to position [0, 0]
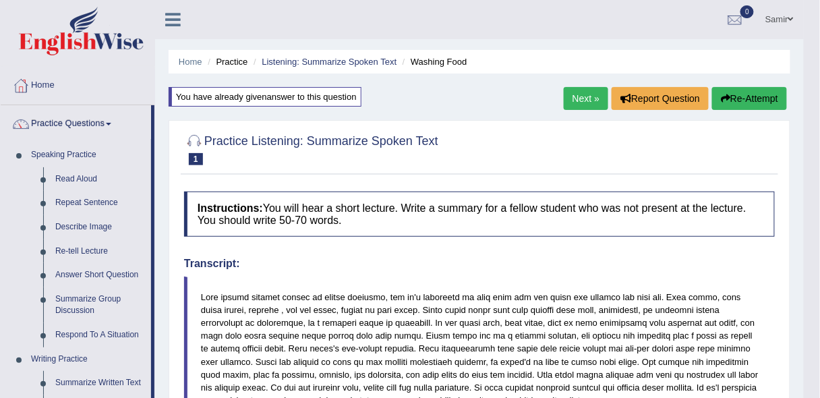
click at [576, 109] on div "Next » Report Question Re-Attempt" at bounding box center [677, 100] width 227 height 26
click at [278, 62] on link "Listening: Summarize Spoken Text" at bounding box center [329, 62] width 135 height 10
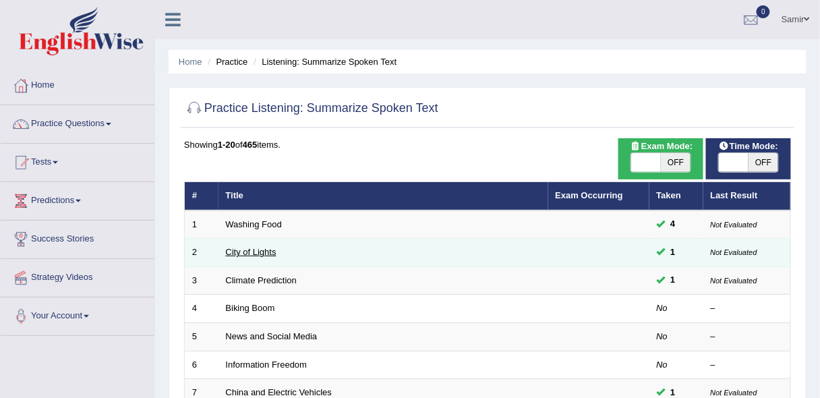
click at [250, 253] on link "City of Lights" at bounding box center [251, 252] width 51 height 10
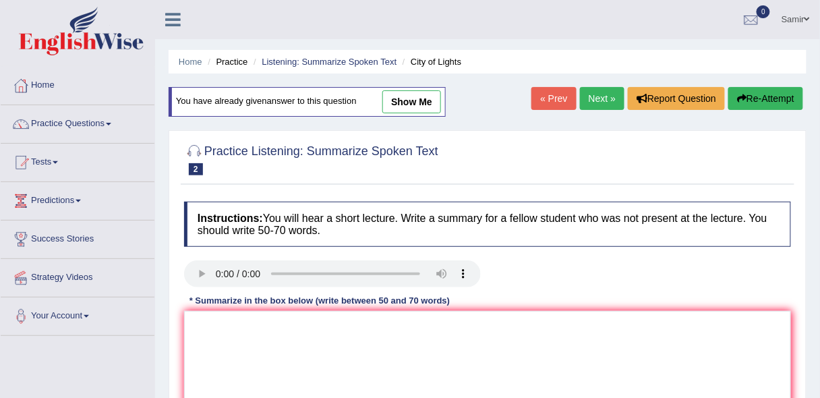
scroll to position [72, 0]
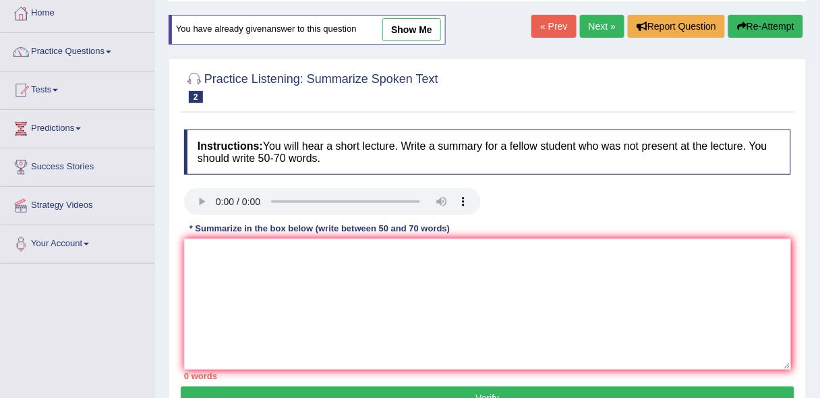
click at [820, 164] on html "Toggle navigation Home Practice Questions Speaking Practice Read Aloud Repeat S…" at bounding box center [410, 127] width 820 height 398
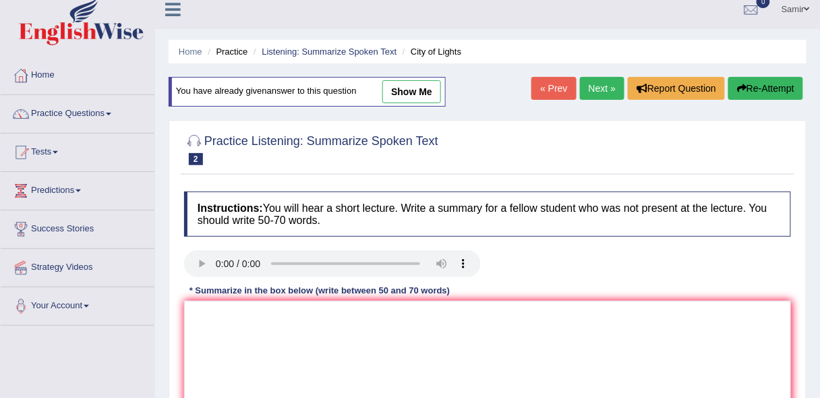
click at [420, 88] on link "show me" at bounding box center [412, 91] width 59 height 23
type textarea "The speaker provided a comprehensive overview of city of light festival highlig…"
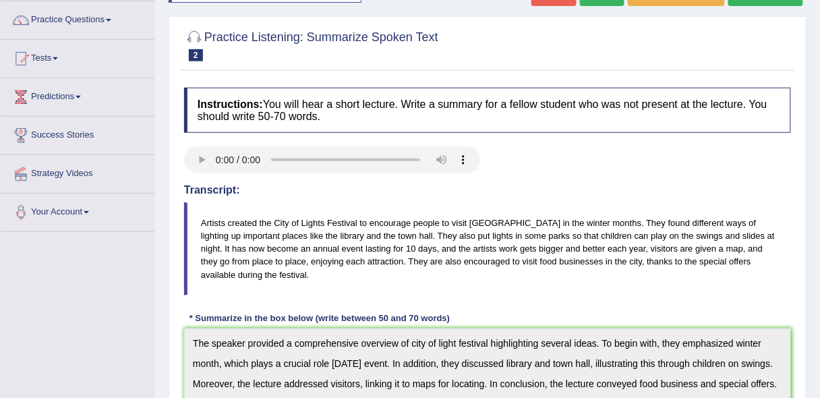
scroll to position [0, 0]
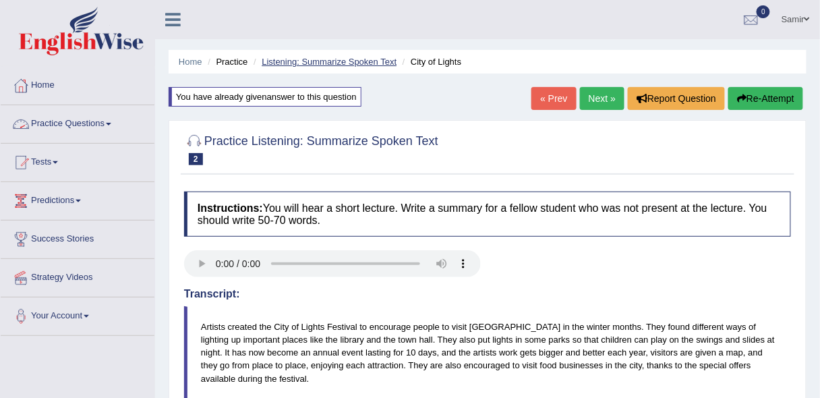
click at [337, 57] on link "Listening: Summarize Spoken Text" at bounding box center [329, 62] width 135 height 10
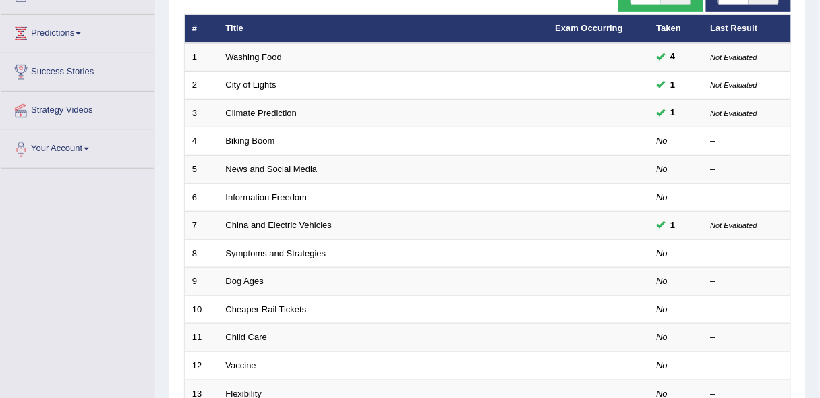
scroll to position [177, 0]
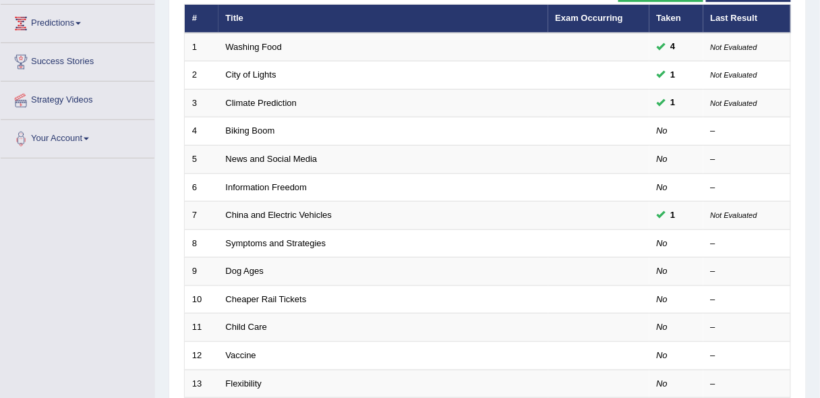
drag, startPoint x: 0, startPoint y: 0, endPoint x: 829, endPoint y: 181, distance: 848.1
click at [820, 181] on html "Toggle navigation Home Practice Questions Speaking Practice Read Aloud Repeat S…" at bounding box center [410, 22] width 820 height 398
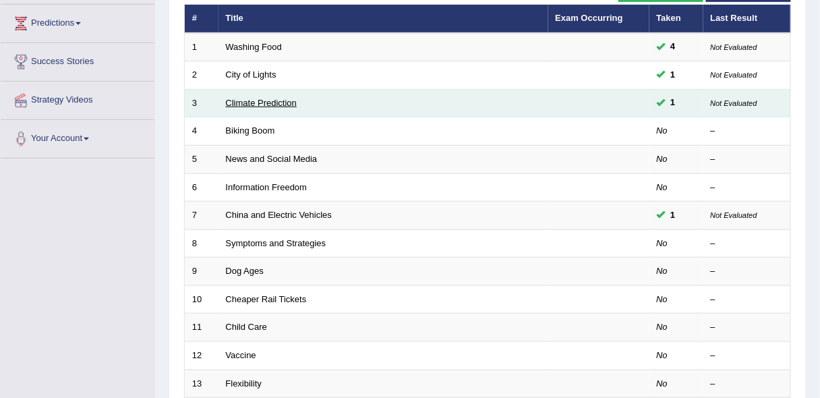
click at [264, 101] on link "Climate Prediction" at bounding box center [262, 103] width 72 height 10
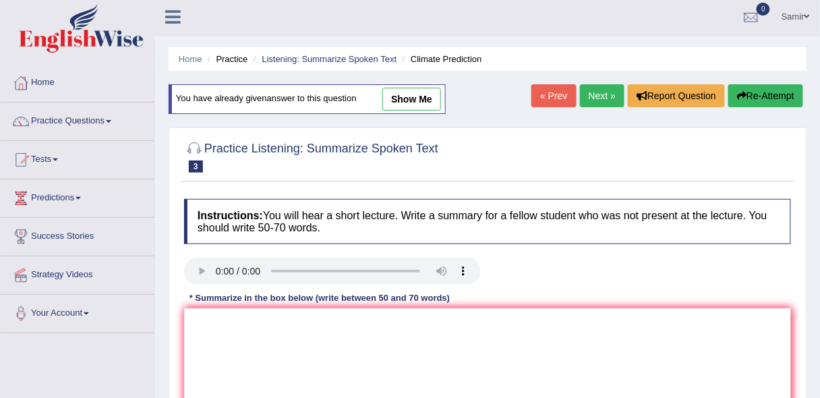
click at [820, 179] on html "Toggle navigation Home Practice Questions Speaking Practice Read Aloud Repeat S…" at bounding box center [410, 196] width 820 height 398
click at [429, 94] on link "show me" at bounding box center [412, 98] width 59 height 23
type textarea "The speaker provided a comprehensive overview of green house emission, highligh…"
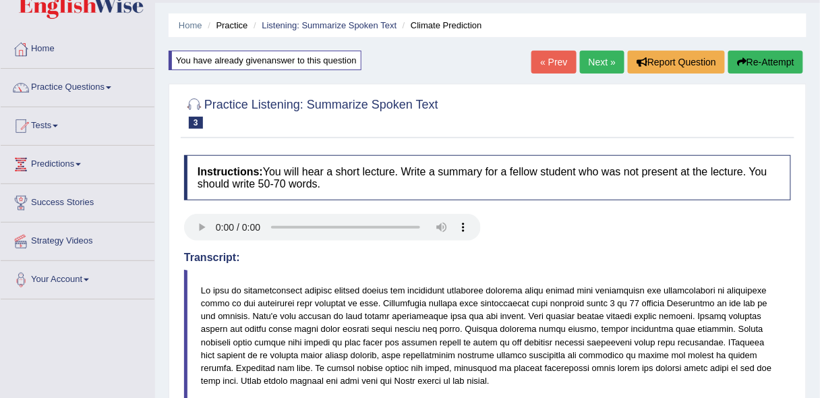
scroll to position [28, 0]
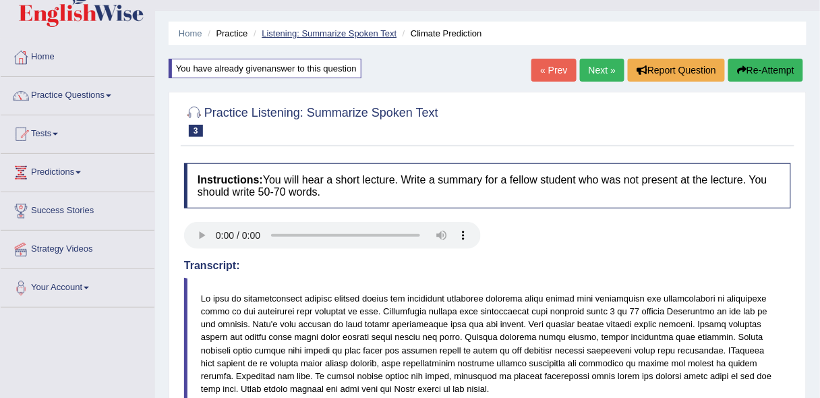
click at [306, 36] on link "Listening: Summarize Spoken Text" at bounding box center [329, 33] width 135 height 10
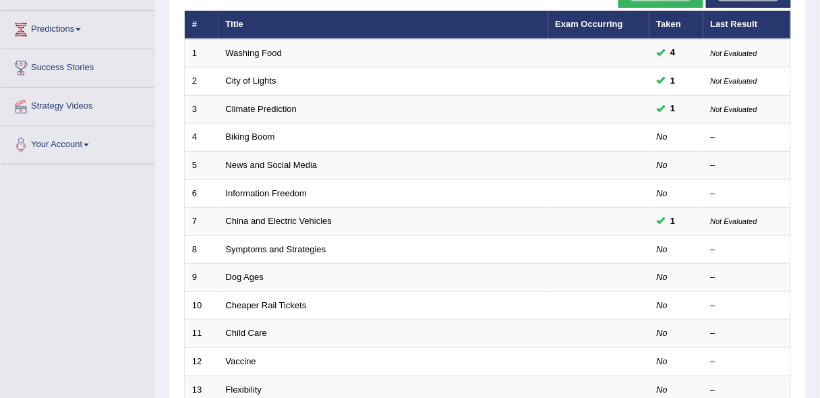
scroll to position [170, 0]
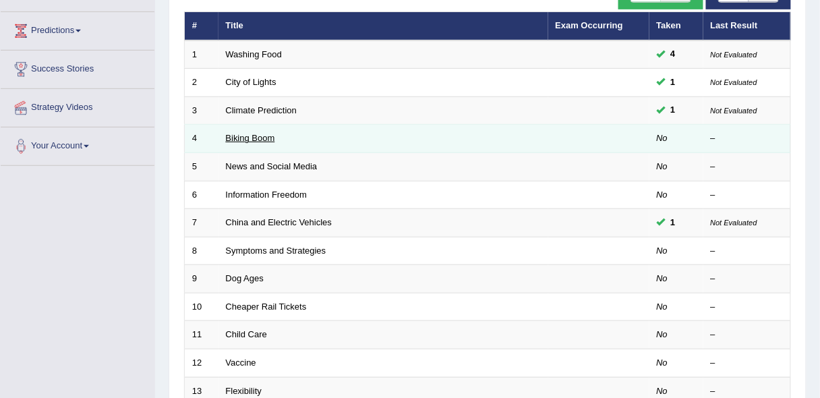
click at [256, 140] on link "Biking Boom" at bounding box center [250, 138] width 49 height 10
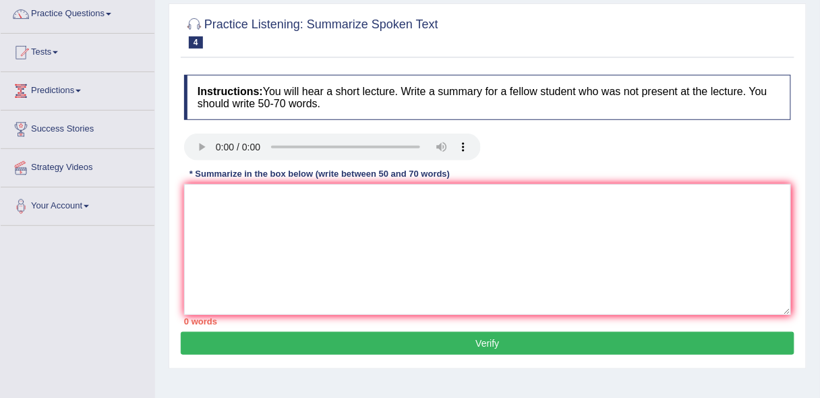
scroll to position [113, 0]
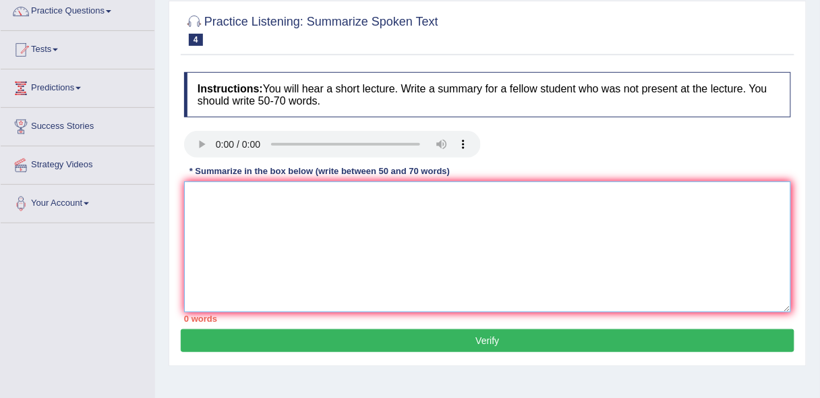
click at [201, 202] on textarea at bounding box center [487, 247] width 607 height 131
paste textarea "The speaker provided a comprehensive overview of Food safety, highlighting seve…"
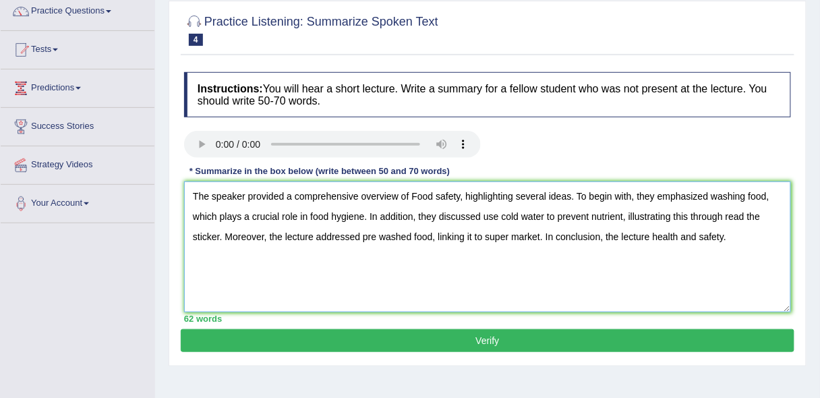
click at [460, 194] on textarea "The speaker provided a comprehensive overview of Food safety, highlighting seve…" at bounding box center [487, 247] width 607 height 131
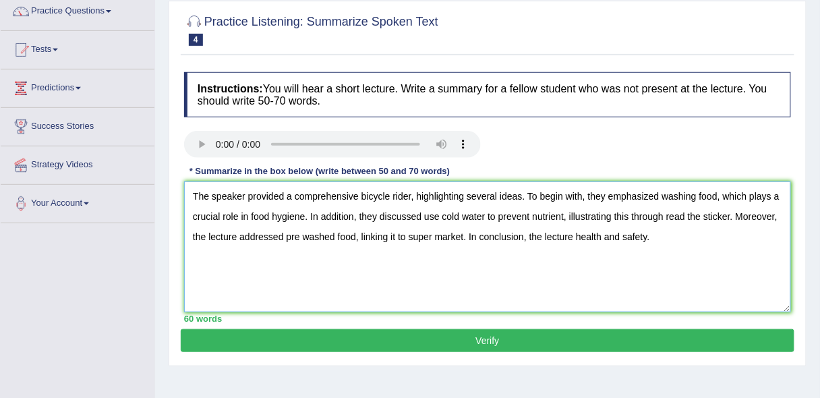
drag, startPoint x: 611, startPoint y: 196, endPoint x: 718, endPoint y: 196, distance: 106.6
click at [718, 196] on textarea "The speaker provided a comprehensive bicycle rider, highlighting several ideas.…" at bounding box center [487, 247] width 607 height 131
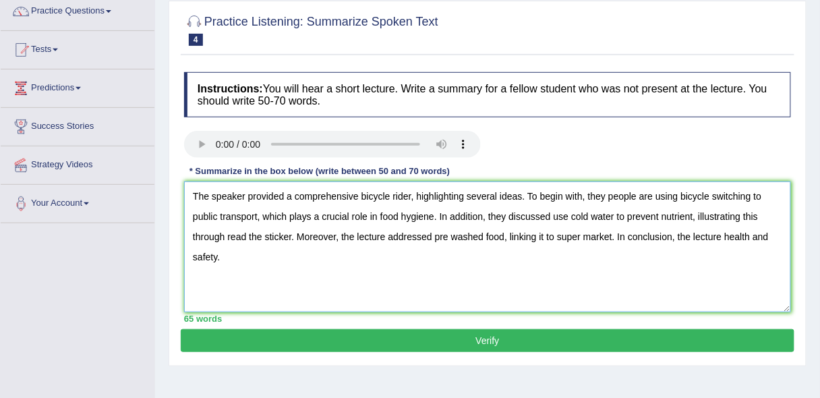
click at [434, 213] on textarea "The speaker provided a comprehensive bicycle rider, highlighting several ideas.…" at bounding box center [487, 247] width 607 height 131
drag, startPoint x: 571, startPoint y: 216, endPoint x: 710, endPoint y: 219, distance: 139.0
click at [710, 219] on textarea "The speaker provided a comprehensive bicycle rider, highlighting several ideas.…" at bounding box center [487, 247] width 607 height 131
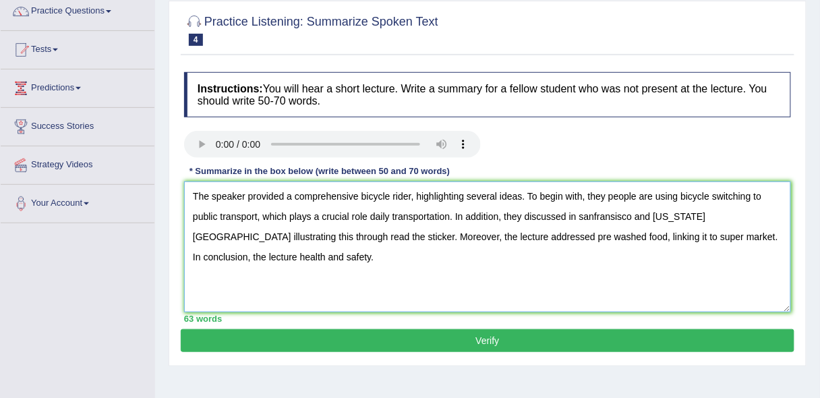
click at [291, 235] on textarea "The speaker provided a comprehensive bicycle rider, highlighting several ideas.…" at bounding box center [487, 247] width 607 height 131
click at [466, 231] on textarea "The speaker provided a comprehensive bicycle rider, highlighting several ideas.…" at bounding box center [487, 247] width 607 height 131
click at [582, 234] on textarea "The speaker provided a comprehensive bicycle rider, highlighting several ideas.…" at bounding box center [487, 247] width 607 height 131
click at [748, 233] on textarea "The speaker provided a comprehensive bicycle rider, highlighting several ideas.…" at bounding box center [487, 247] width 607 height 131
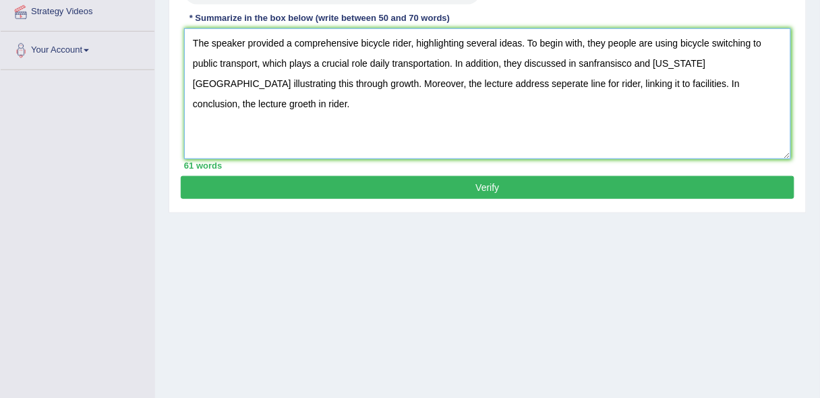
type textarea "The speaker provided a comprehensive bicycle rider, highlighting several ideas.…"
click at [666, 184] on button "Verify" at bounding box center [488, 187] width 614 height 23
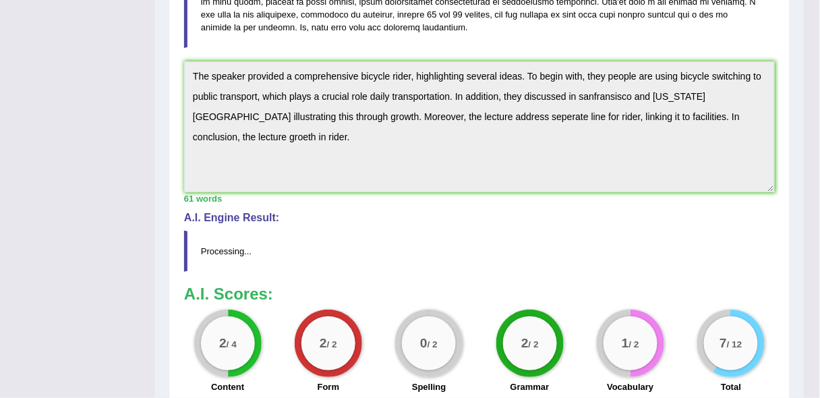
scroll to position [381, 0]
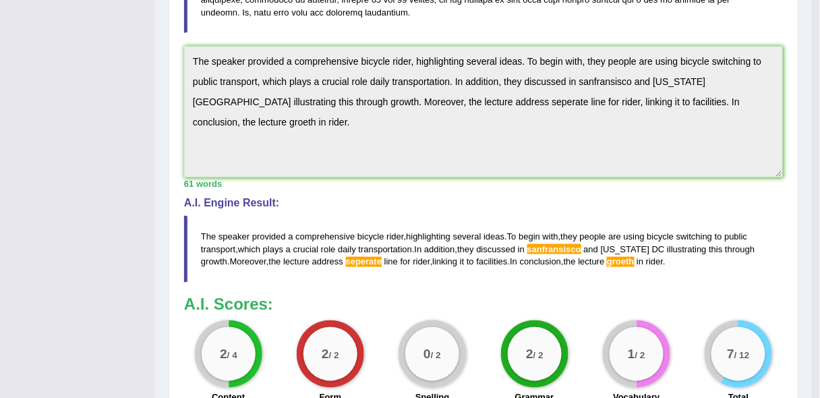
drag, startPoint x: 829, startPoint y: 223, endPoint x: 829, endPoint y: 239, distance: 15.5
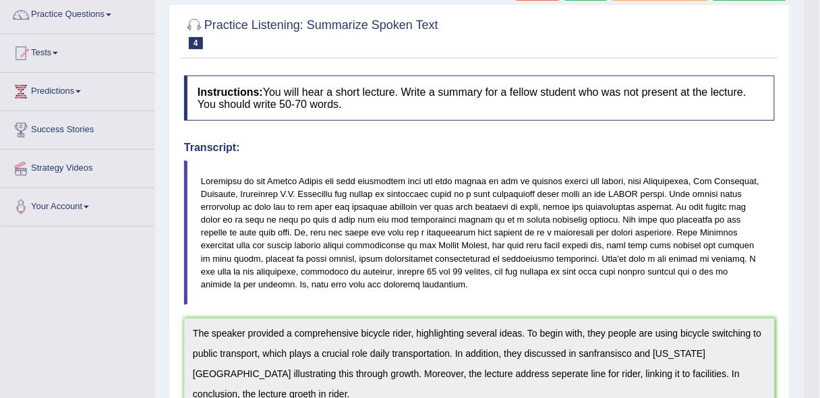
scroll to position [16, 0]
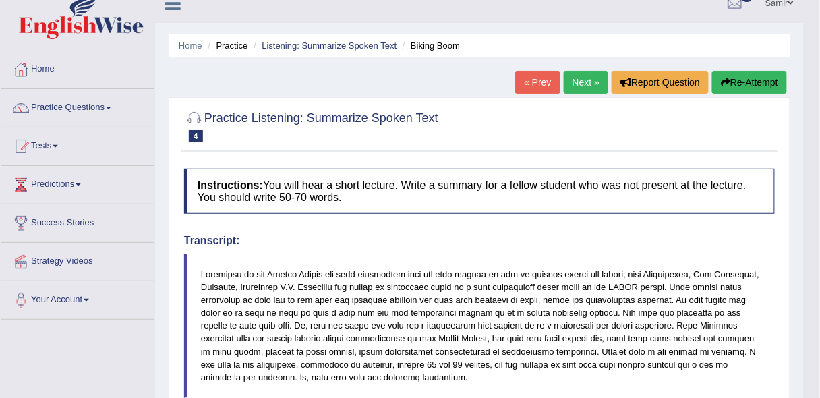
click at [761, 86] on button "Re-Attempt" at bounding box center [750, 82] width 75 height 23
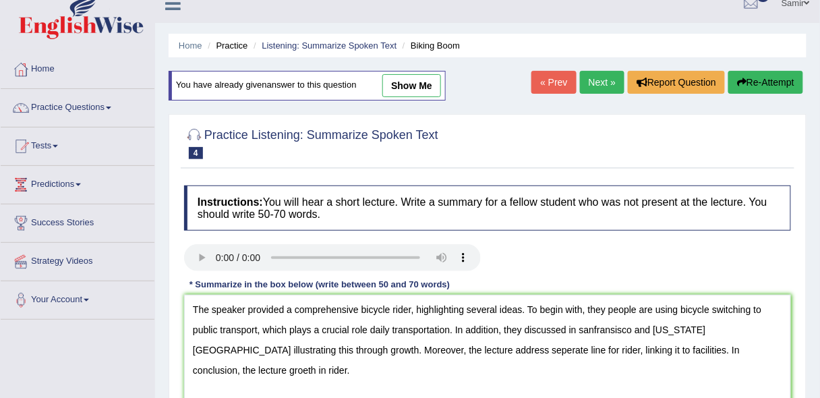
click at [704, 352] on textarea "The speaker provided a comprehensive bicycle rider, highlighting several ideas.…" at bounding box center [487, 360] width 607 height 131
click at [632, 327] on textarea "The speaker provided a comprehensive bicycle rider, highlighting several ideas.…" at bounding box center [487, 360] width 607 height 131
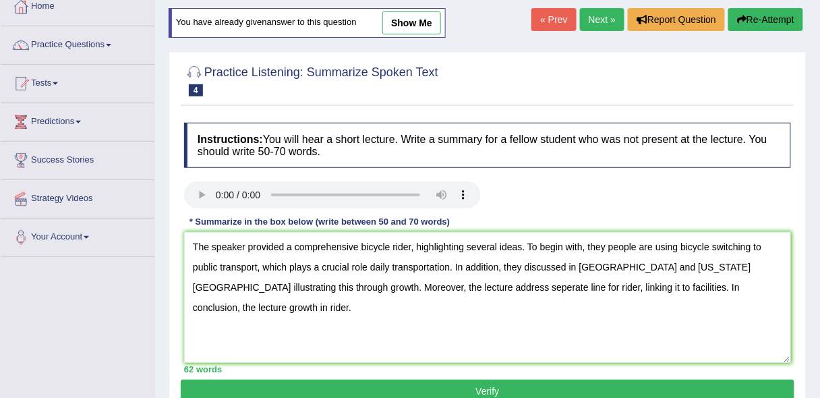
scroll to position [112, 0]
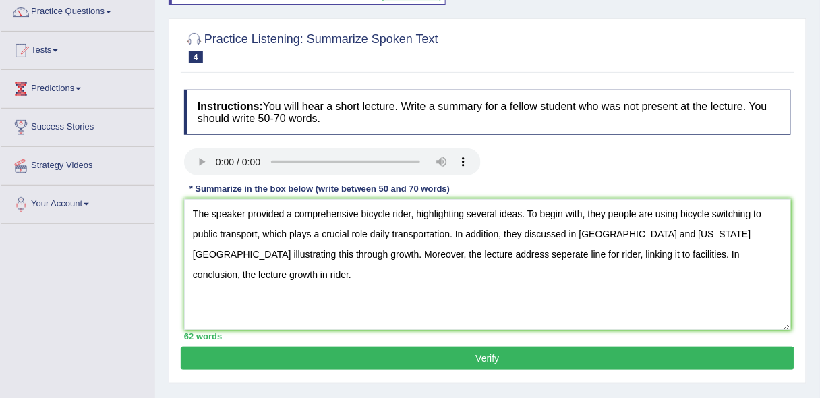
click at [441, 255] on textarea "The speaker provided a comprehensive bicycle rider, highlighting several ideas.…" at bounding box center [487, 264] width 607 height 131
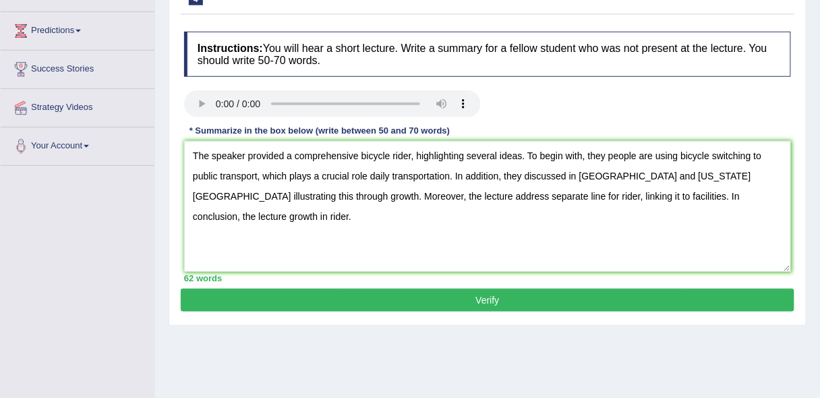
scroll to position [171, 0]
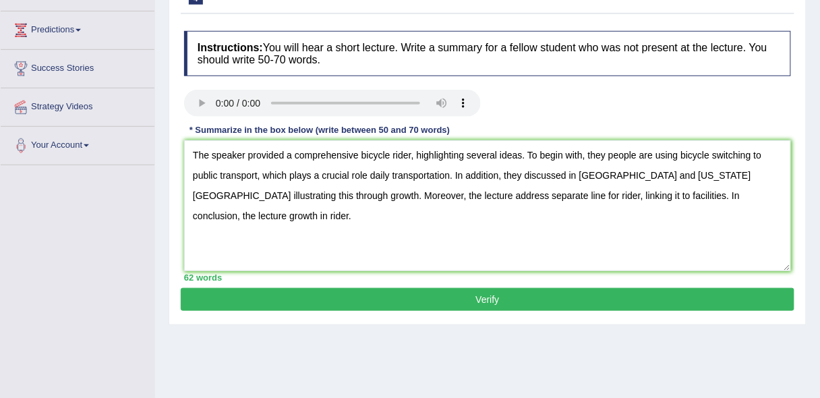
type textarea "The speaker provided a comprehensive bicycle rider, highlighting several ideas.…"
click at [696, 300] on button "Verify" at bounding box center [488, 299] width 614 height 23
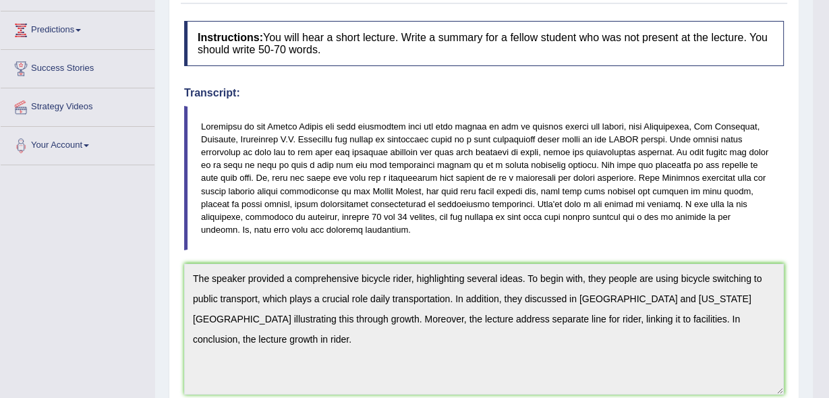
drag, startPoint x: 829, startPoint y: 205, endPoint x: 829, endPoint y: 256, distance: 51.3
click at [820, 227] on html "Toggle navigation Home Practice Questions Speaking Practice Read Aloud Repeat S…" at bounding box center [414, 28] width 829 height 398
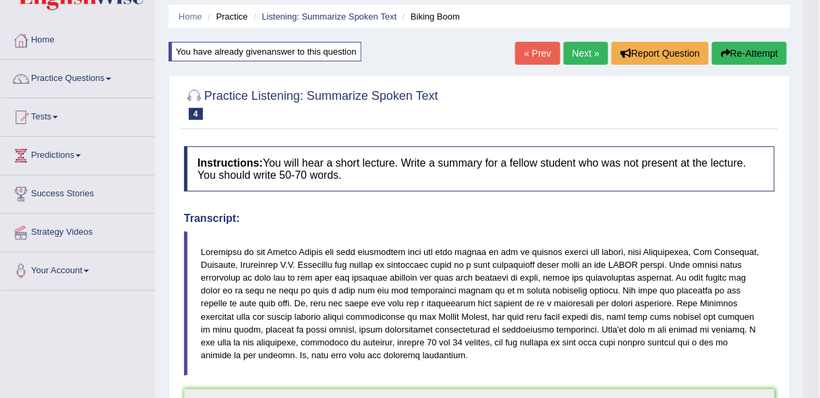
scroll to position [44, 0]
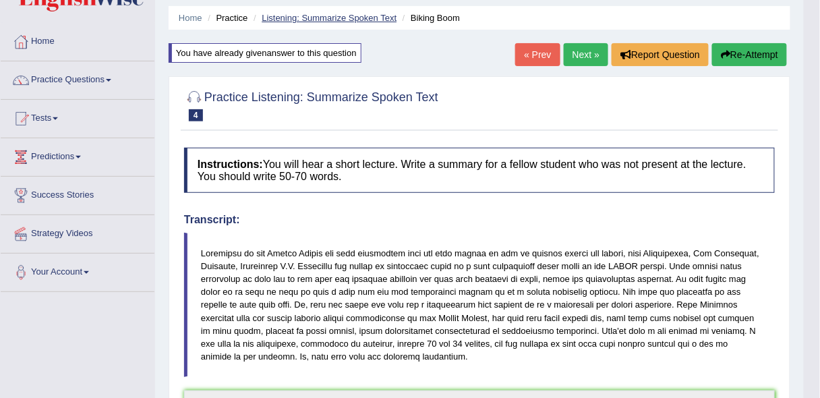
click at [313, 17] on link "Listening: Summarize Spoken Text" at bounding box center [329, 18] width 135 height 10
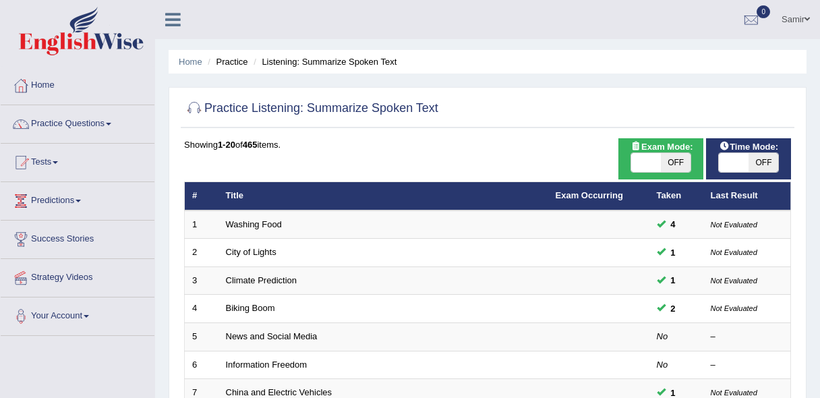
click at [820, 223] on html "Toggle navigation Home Practice Questions Speaking Practice Read Aloud Repeat S…" at bounding box center [410, 199] width 820 height 398
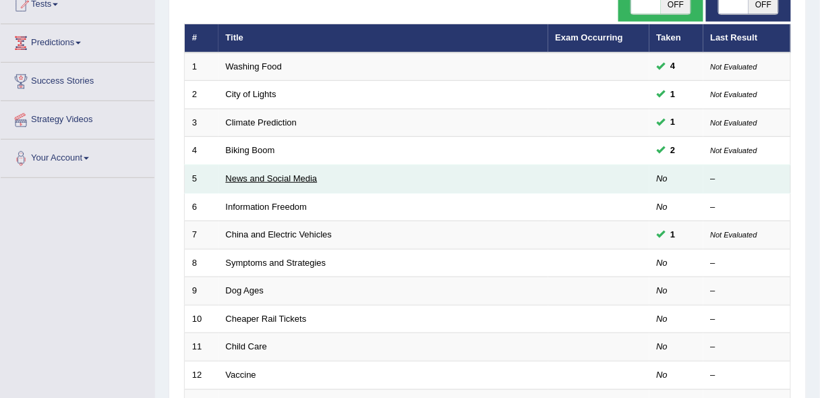
click at [291, 177] on link "News and Social Media" at bounding box center [272, 178] width 92 height 10
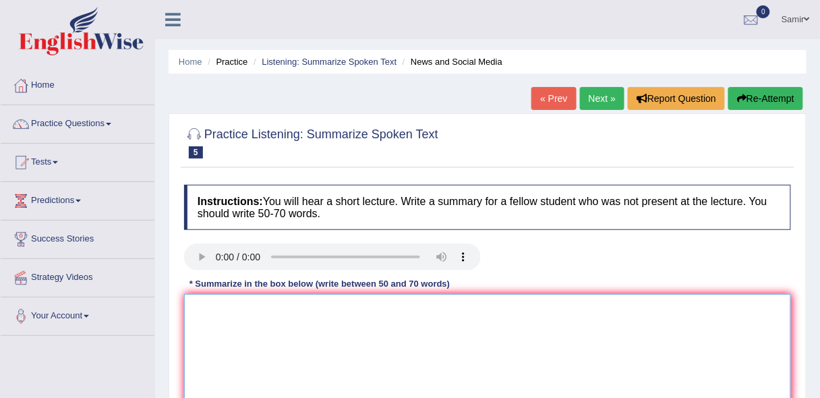
click at [321, 335] on textarea at bounding box center [487, 359] width 607 height 131
paste textarea "The speaker provided a comprehensive bicycle rider, highlighting several ideas.…"
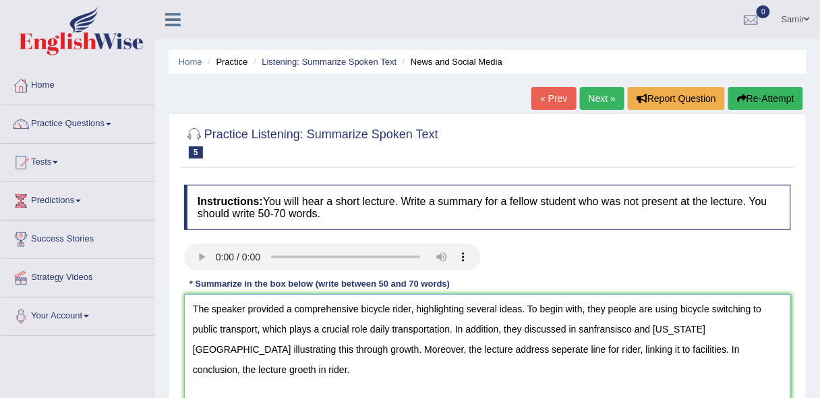
click at [408, 307] on textarea "The speaker provided a comprehensive bicycle rider, highlighting several ideas.…" at bounding box center [487, 359] width 607 height 131
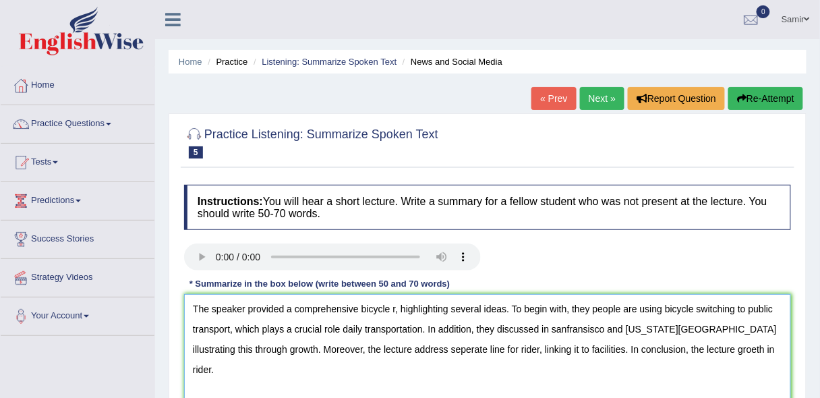
drag, startPoint x: 195, startPoint y: 308, endPoint x: 742, endPoint y: 382, distance: 551.6
click at [742, 382] on textarea "The speaker provided a comprehensive bicycle r, highlighting several ideas. To …" at bounding box center [487, 359] width 607 height 131
type textarea "T"
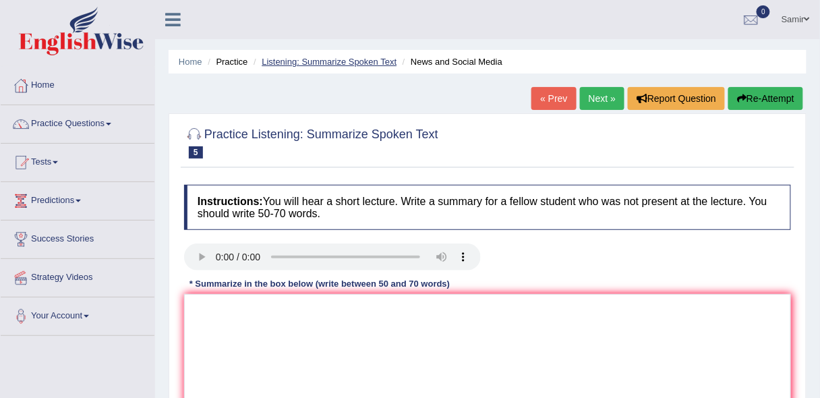
click at [329, 59] on link "Listening: Summarize Spoken Text" at bounding box center [329, 62] width 135 height 10
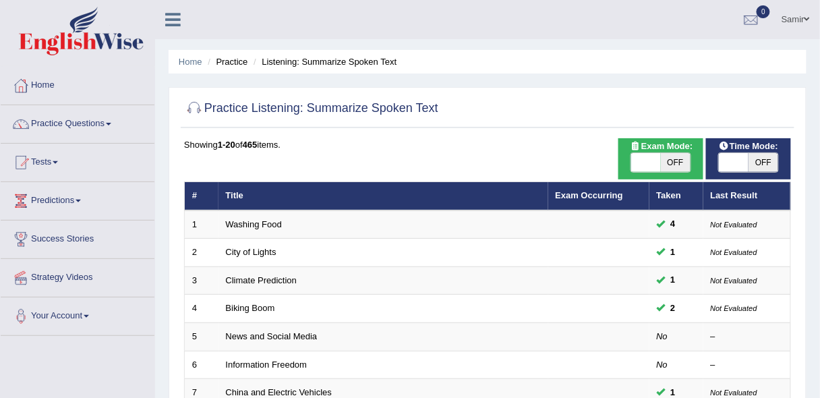
click at [820, 132] on html "Toggle navigation Home Practice Questions Speaking Practice Read Aloud Repeat S…" at bounding box center [410, 199] width 820 height 398
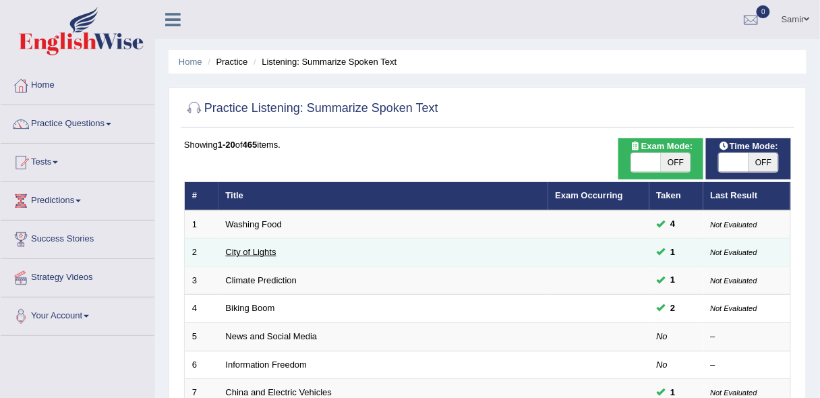
click at [255, 248] on link "City of Lights" at bounding box center [251, 252] width 51 height 10
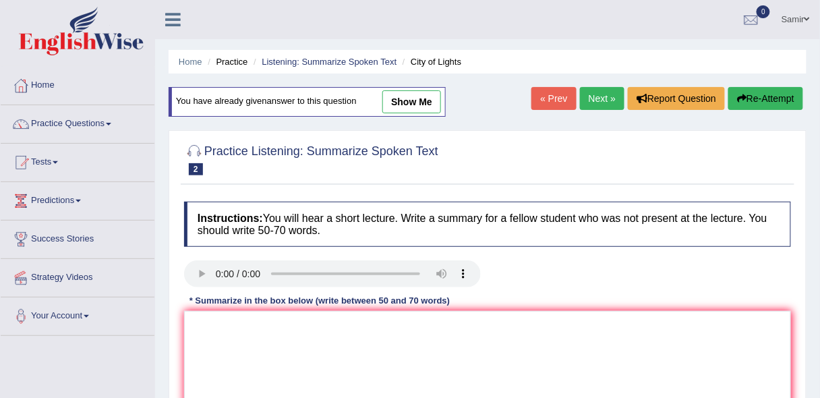
click at [417, 109] on link "show me" at bounding box center [412, 101] width 59 height 23
type textarea "The speaker provided a comprehensive overview of city of light festival highlig…"
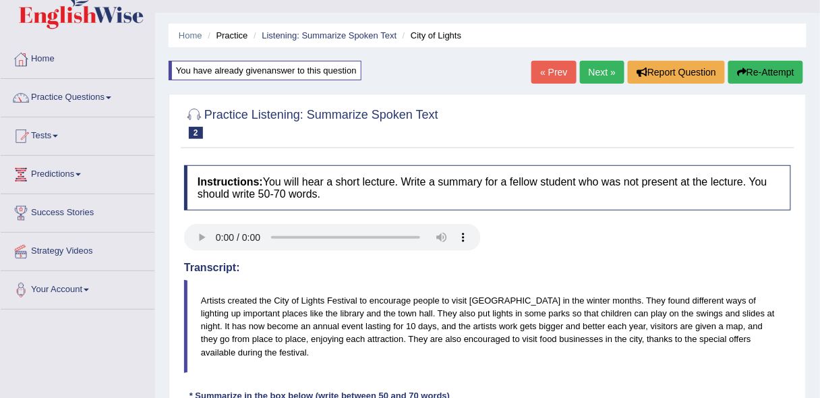
scroll to position [7, 0]
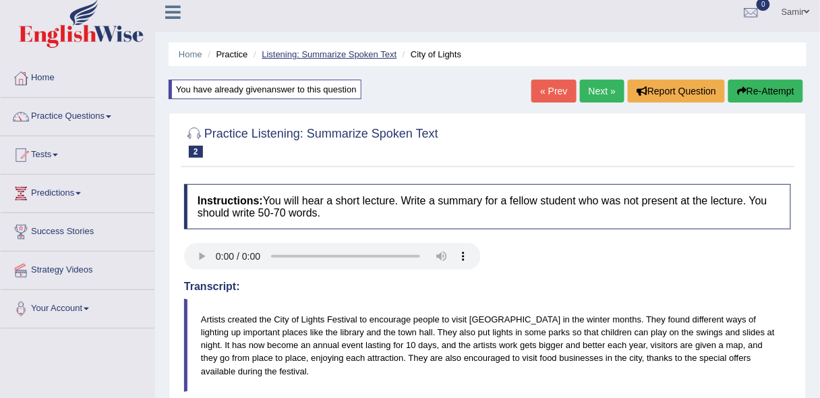
click at [348, 57] on link "Listening: Summarize Spoken Text" at bounding box center [329, 54] width 135 height 10
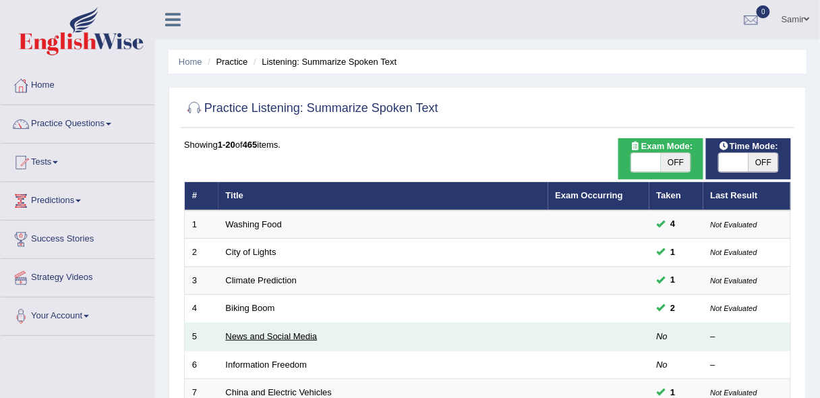
click at [283, 333] on link "News and Social Media" at bounding box center [272, 336] width 92 height 10
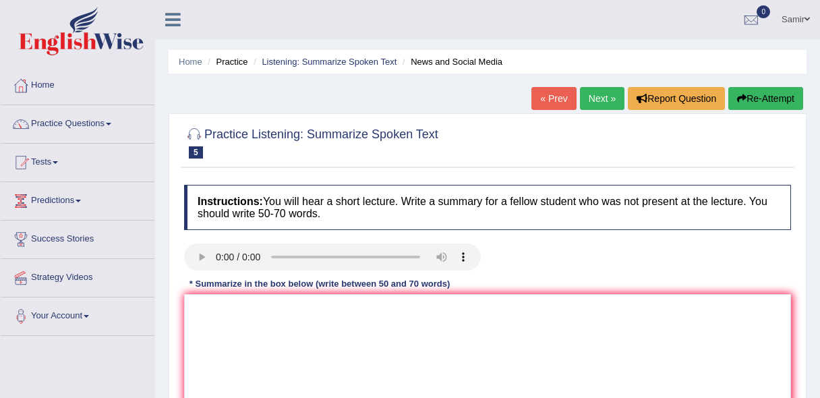
click at [345, 354] on textarea at bounding box center [487, 359] width 607 height 131
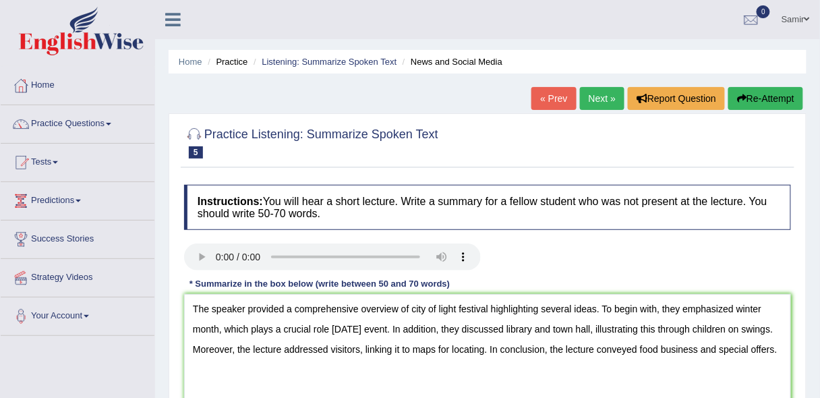
click at [487, 310] on textarea "The speaker provided a comprehensive overview of city of light festival highlig…" at bounding box center [487, 359] width 607 height 131
click at [590, 308] on textarea "The speaker provided a comprehensive overview of News and media highlighting se…" at bounding box center [487, 359] width 607 height 131
click at [219, 327] on textarea "The speaker provided a comprehensive overview of News and media highlighting se…" at bounding box center [487, 359] width 607 height 131
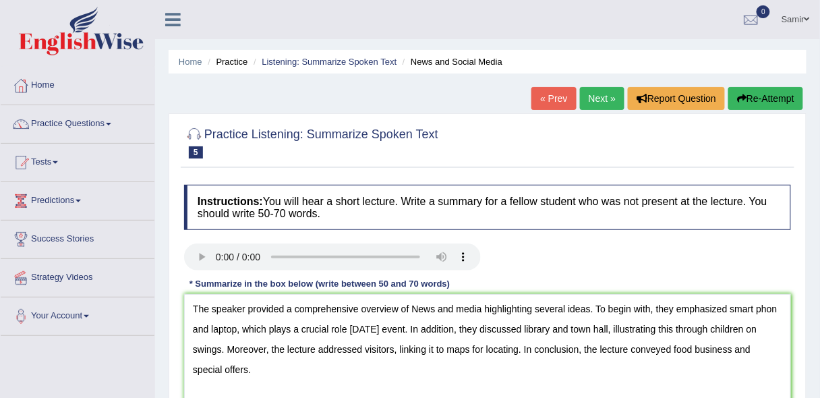
drag, startPoint x: 360, startPoint y: 327, endPoint x: 420, endPoint y: 327, distance: 60.1
click at [420, 327] on textarea "The speaker provided a comprehensive overview of News and media highlighting se…" at bounding box center [487, 359] width 607 height 131
drag, startPoint x: 534, startPoint y: 327, endPoint x: 617, endPoint y: 329, distance: 83.7
click at [617, 329] on textarea "The speaker provided a comprehensive overview of News and media highlighting se…" at bounding box center [487, 359] width 607 height 131
click at [753, 329] on textarea "The speaker provided a comprehensive overview of News and media highlighting se…" at bounding box center [487, 359] width 607 height 131
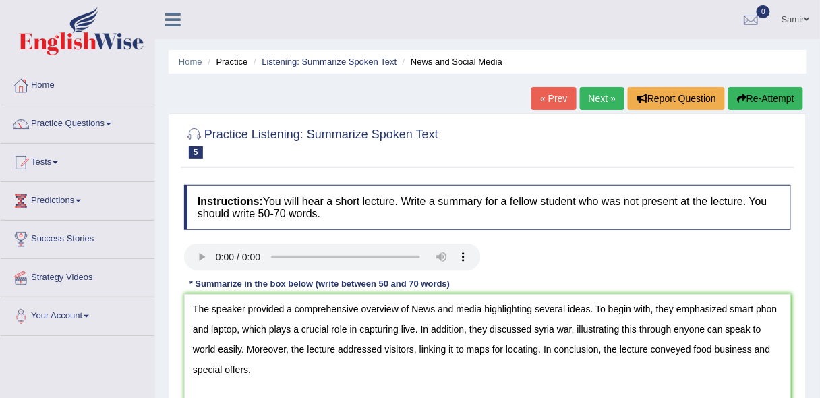
click at [414, 347] on textarea "The speaker provided a comprehensive overview of News and media highlighting se…" at bounding box center [487, 359] width 607 height 131
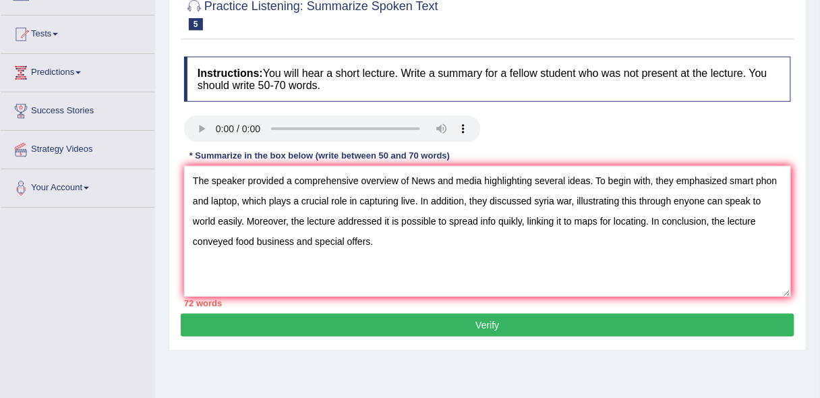
scroll to position [139, 0]
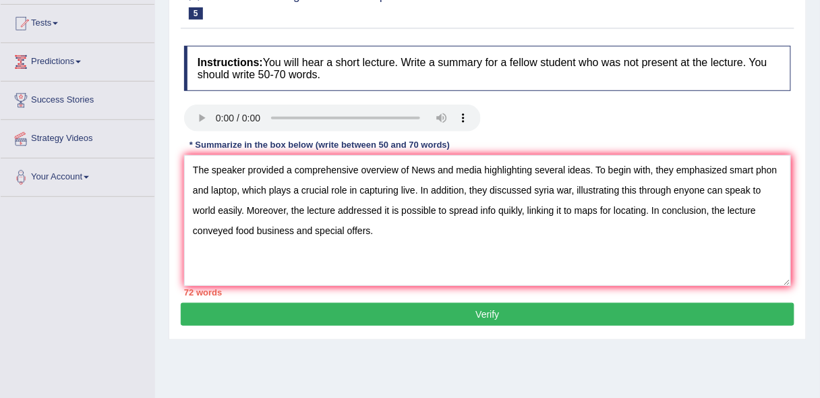
click at [370, 227] on textarea "The speaker provided a comprehensive overview of News and media highlighting se…" at bounding box center [487, 220] width 607 height 131
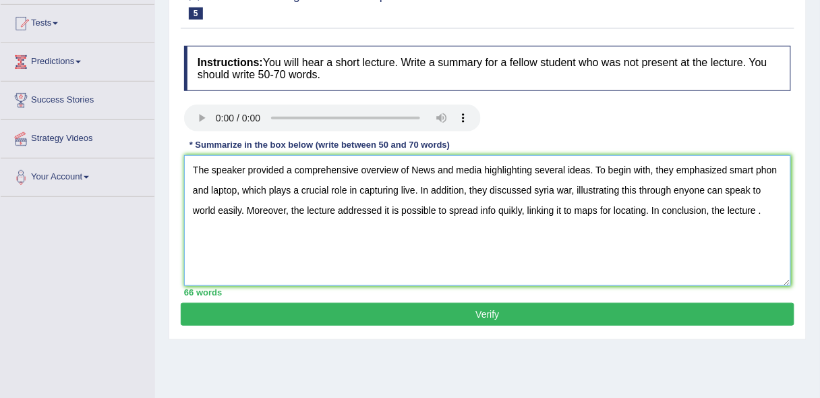
click at [706, 210] on textarea "The speaker provided a comprehensive overview of News and media highlighting se…" at bounding box center [487, 220] width 607 height 131
click at [756, 208] on textarea "The speaker provided a comprehensive overview of News and media highlighting se…" at bounding box center [487, 220] width 607 height 131
paste textarea "conveyed"
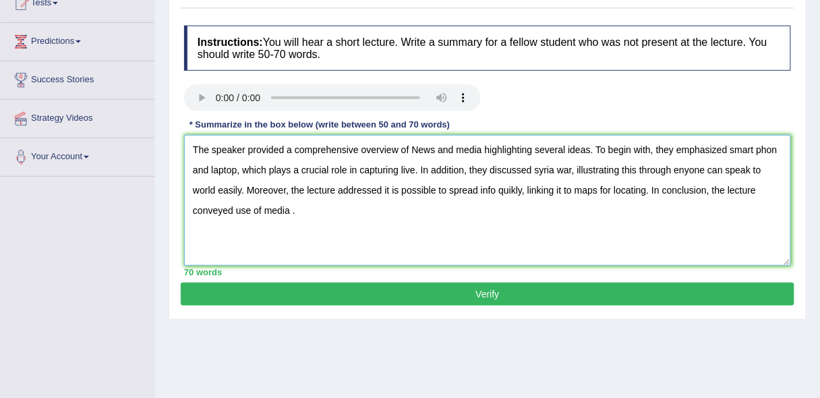
type textarea "The speaker provided a comprehensive overview of News and media highlighting se…"
click at [713, 299] on button "Verify" at bounding box center [488, 294] width 614 height 23
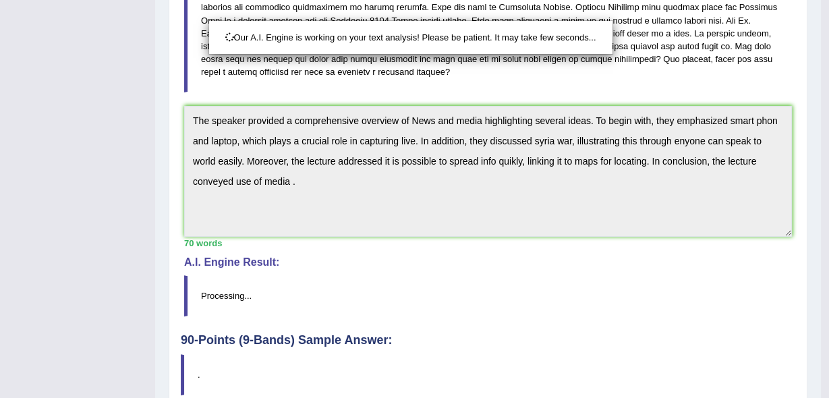
drag, startPoint x: 829, startPoint y: 204, endPoint x: 829, endPoint y: 304, distance: 100.5
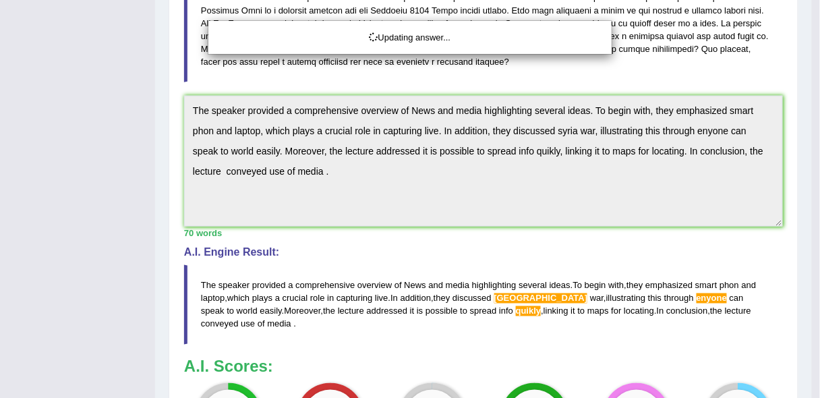
drag, startPoint x: 829, startPoint y: 304, endPoint x: 829, endPoint y: 330, distance: 25.6
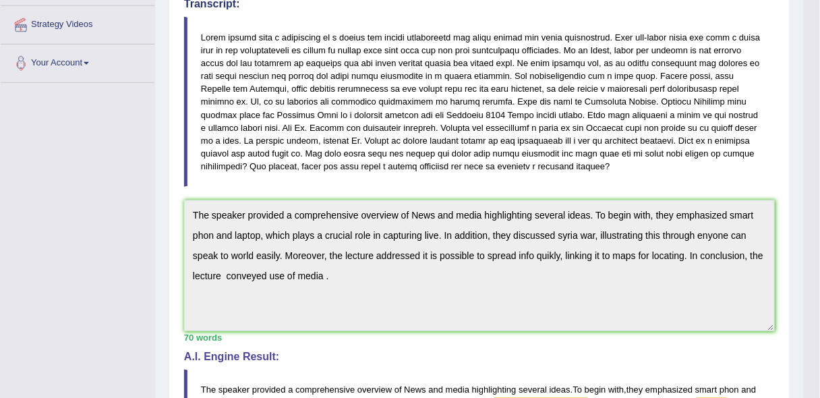
scroll to position [0, 0]
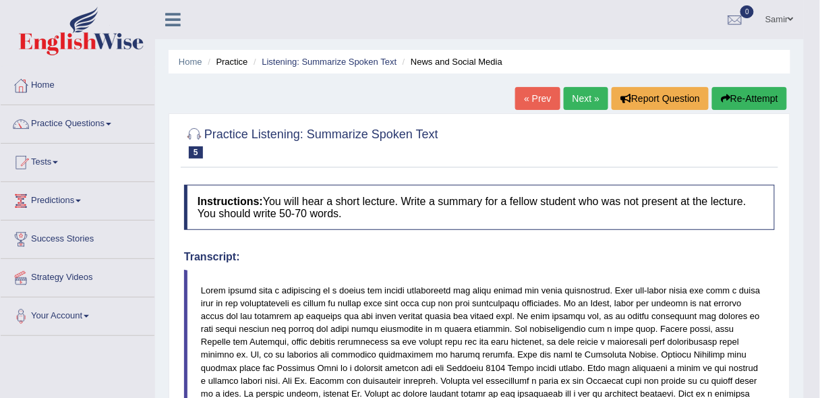
click at [576, 87] on link "Next »" at bounding box center [586, 98] width 45 height 23
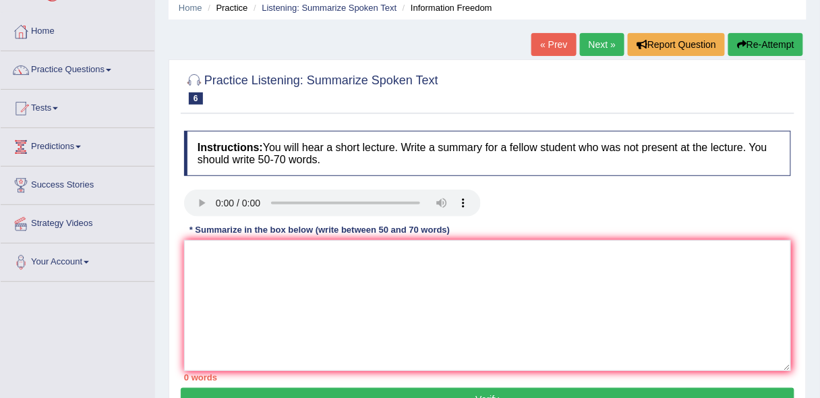
click at [820, 182] on html "Toggle navigation Home Practice Questions Speaking Practice Read Aloud Repeat S…" at bounding box center [410, 145] width 820 height 398
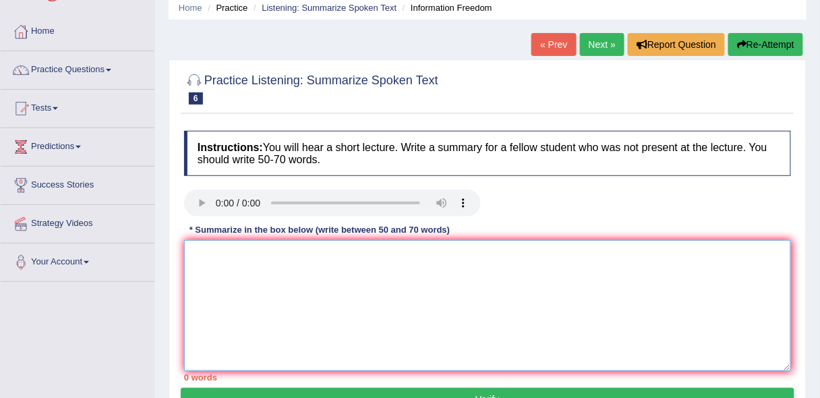
click at [603, 256] on textarea at bounding box center [487, 305] width 607 height 131
paste textarea "conveyed"
type textarea "c"
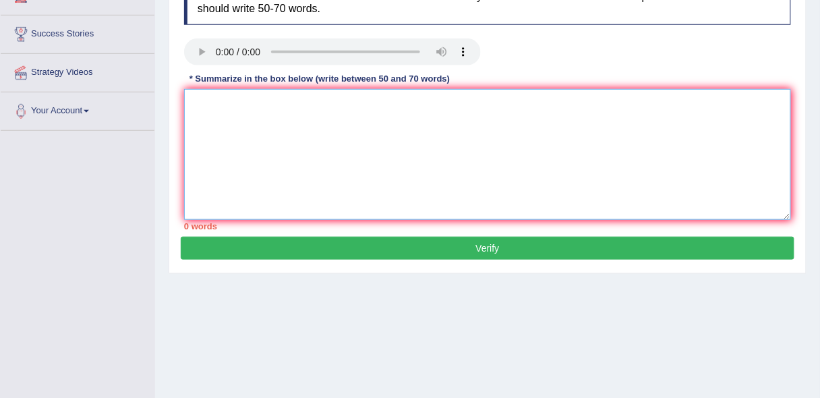
scroll to position [213, 0]
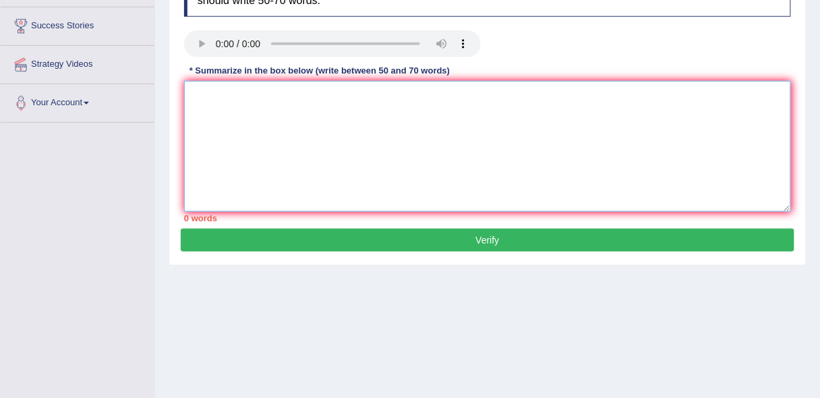
paste textarea "The speaker provided a comprehensive overview of city of light festival highlig…"
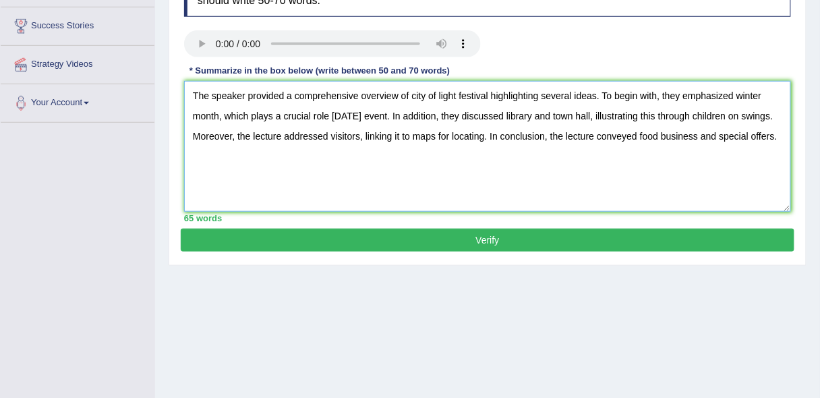
drag, startPoint x: 412, startPoint y: 93, endPoint x: 487, endPoint y: 98, distance: 75.7
click at [487, 98] on textarea "The speaker provided a comprehensive overview of city of light festival highlig…" at bounding box center [487, 146] width 607 height 131
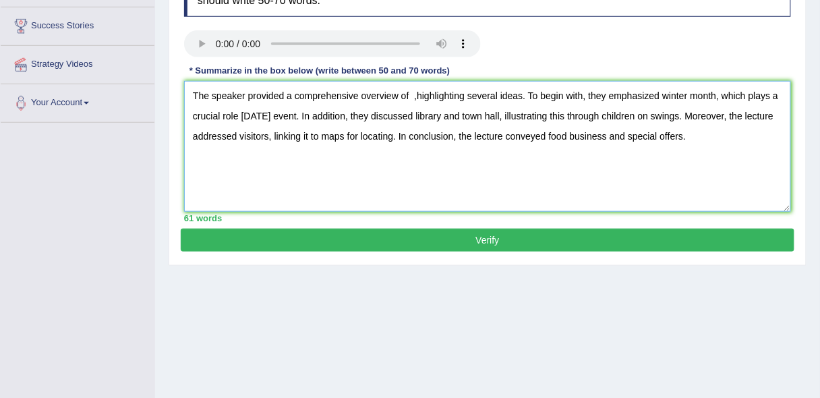
click at [411, 94] on textarea "The speaker provided a comprehensive overview of ,highlighting several ideas. T…" at bounding box center [487, 146] width 607 height 131
drag, startPoint x: 674, startPoint y: 94, endPoint x: 725, endPoint y: 99, distance: 51.5
click at [725, 99] on textarea "The speaker provided a comprehensive overview of ,highlighting several ideas. T…" at bounding box center [487, 146] width 607 height 131
click at [262, 114] on textarea "The speaker provided a comprehensive overview of ,highlighting several ideas. T…" at bounding box center [487, 146] width 607 height 131
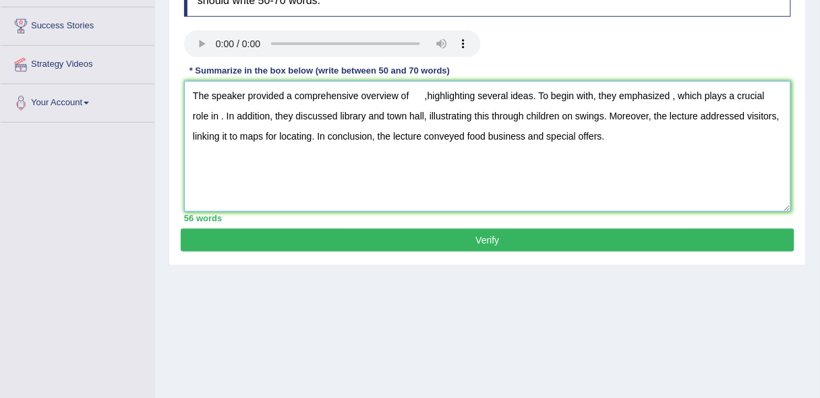
drag, startPoint x: 322, startPoint y: 113, endPoint x: 409, endPoint y: 111, distance: 87.1
click at [409, 111] on textarea "The speaker provided a comprehensive overview of ,highlighting several ideas. T…" at bounding box center [487, 146] width 607 height 131
drag, startPoint x: 435, startPoint y: 115, endPoint x: 511, endPoint y: 114, distance: 75.6
click at [511, 114] on textarea "The speaker provided a comprehensive overview of ,highlighting several ideas. T…" at bounding box center [487, 146] width 607 height 131
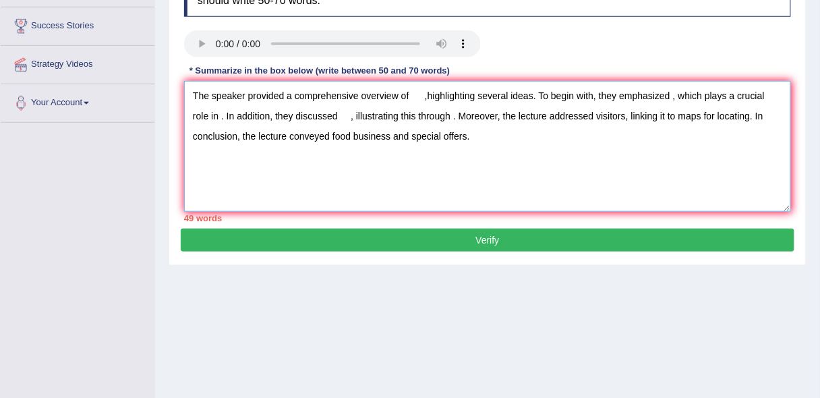
drag, startPoint x: 579, startPoint y: 117, endPoint x: 609, endPoint y: 119, distance: 30.5
click at [609, 119] on textarea "The speaker provided a comprehensive overview of ,highlighting several ideas. T…" at bounding box center [487, 146] width 607 height 131
drag, startPoint x: 644, startPoint y: 116, endPoint x: 719, endPoint y: 117, distance: 74.9
click at [719, 117] on textarea "The speaker provided a comprehensive overview of ,highlighting several ideas. T…" at bounding box center [487, 146] width 607 height 131
drag, startPoint x: 236, startPoint y: 134, endPoint x: 370, endPoint y: 138, distance: 134.3
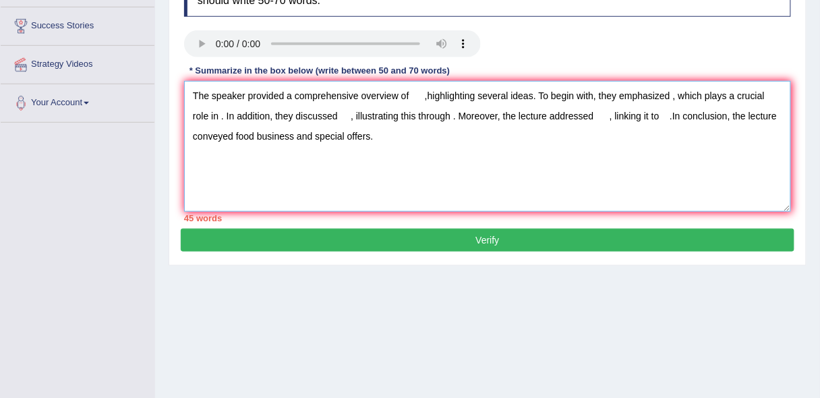
click at [370, 138] on textarea "The speaker provided a comprehensive overview of ,highlighting several ideas. T…" at bounding box center [487, 146] width 607 height 131
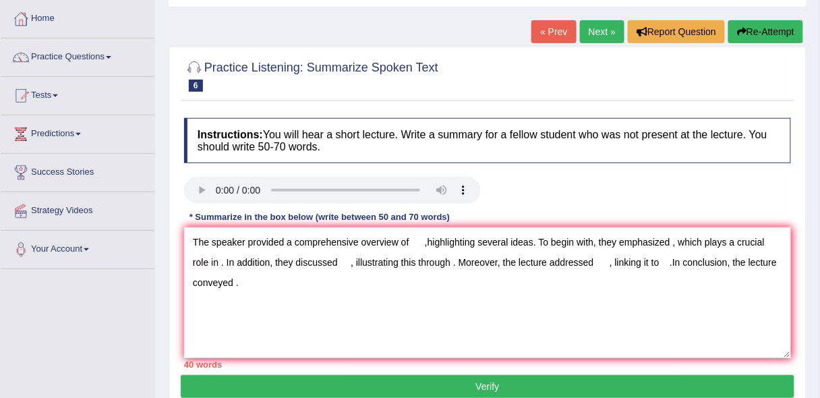
scroll to position [67, 0]
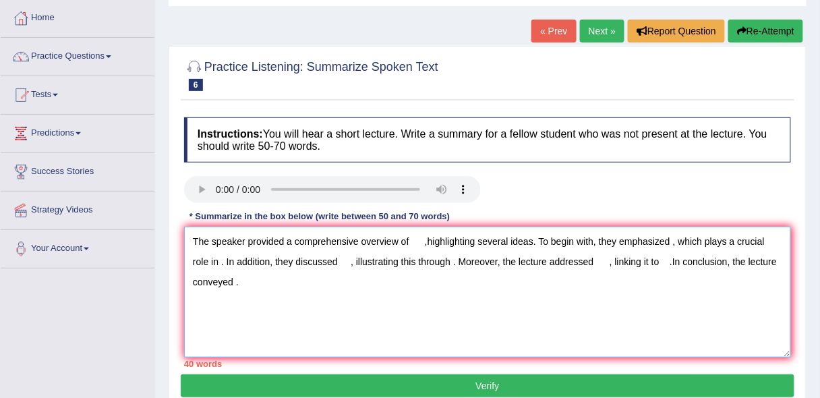
click at [415, 241] on textarea "The speaker provided a comprehensive overview of ,highlighting several ideas. T…" at bounding box center [487, 292] width 607 height 131
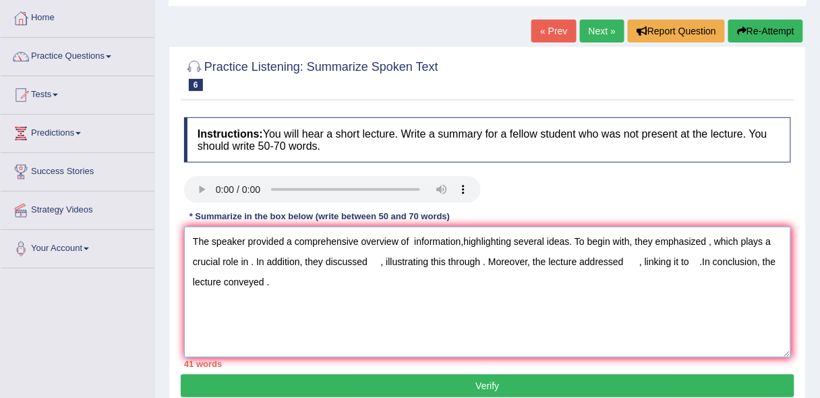
click at [462, 242] on textarea "The speaker provided a comprehensive overview of information,highlighting sever…" at bounding box center [487, 292] width 607 height 131
click at [711, 240] on textarea "The speaker provided a comprehensive overview of information, highlighting seve…" at bounding box center [487, 292] width 607 height 131
click at [310, 260] on textarea "The speaker provided a comprehensive overview of information, highlighting seve…" at bounding box center [487, 292] width 607 height 131
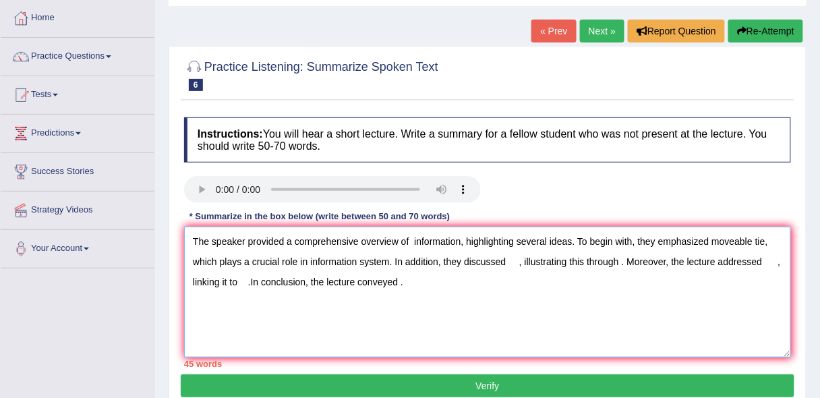
drag, startPoint x: 310, startPoint y: 260, endPoint x: 366, endPoint y: 256, distance: 56.1
click at [366, 256] on textarea "The speaker provided a comprehensive overview of information, highlighting seve…" at bounding box center [487, 292] width 607 height 131
click at [480, 332] on textarea "The speaker provided a comprehensive overview of information, highlighting seve…" at bounding box center [487, 292] width 607 height 131
click at [509, 255] on textarea "The speaker provided a comprehensive overview of information, highlighting seve…" at bounding box center [487, 292] width 607 height 131
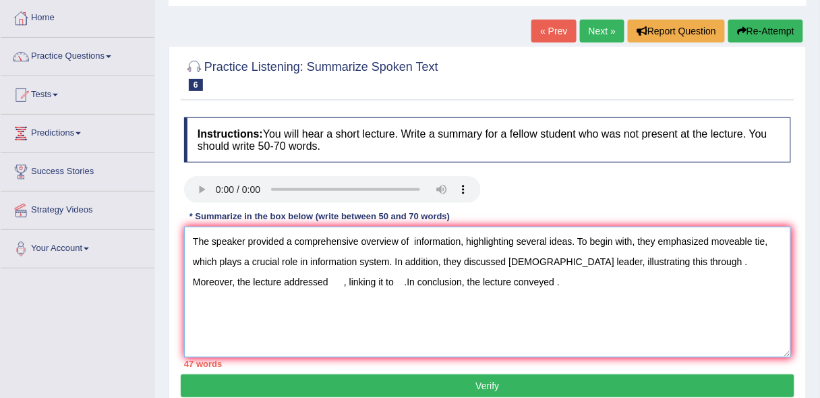
click at [667, 262] on textarea "The speaker provided a comprehensive overview of information, highlighting seve…" at bounding box center [487, 292] width 607 height 131
click at [337, 283] on textarea "The speaker provided a comprehensive overview of information, highlighting seve…" at bounding box center [487, 292] width 607 height 131
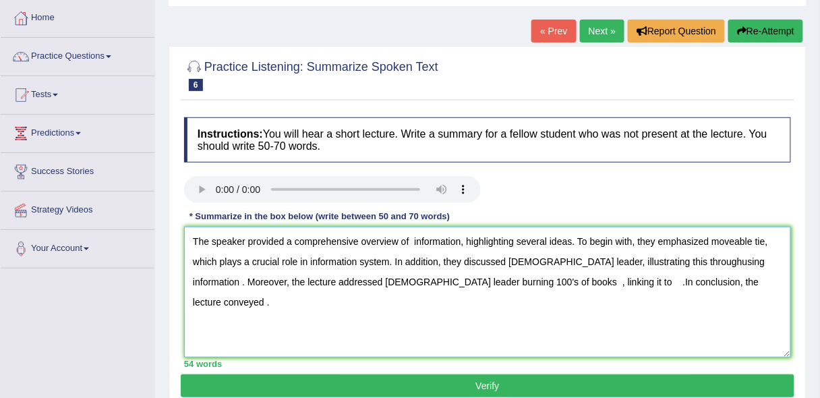
click at [495, 281] on textarea "The speaker provided a comprehensive overview of information, highlighting seve…" at bounding box center [487, 292] width 607 height 131
click at [539, 284] on textarea "The speaker provided a comprehensive overview of information, highlighting seve…" at bounding box center [487, 292] width 607 height 131
click at [767, 279] on textarea "The speaker provided a comprehensive overview of information, highlighting seve…" at bounding box center [487, 292] width 607 height 131
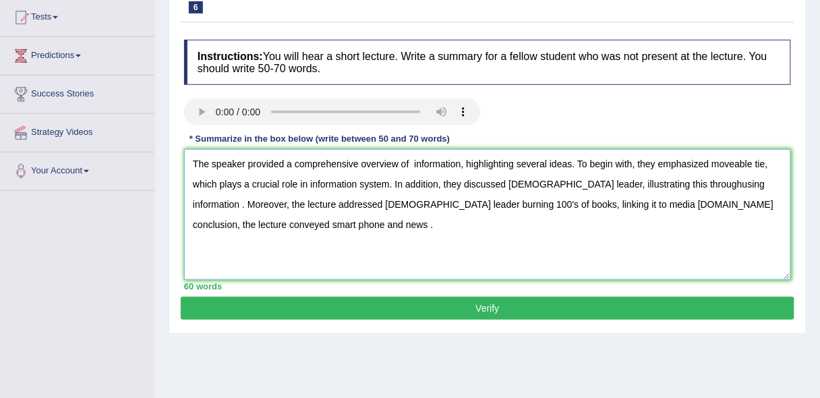
scroll to position [174, 0]
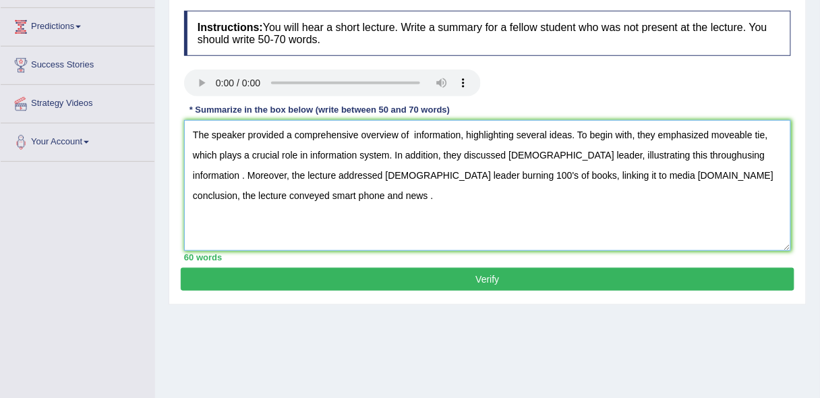
type textarea "The speaker provided a comprehensive overview of information, highlighting seve…"
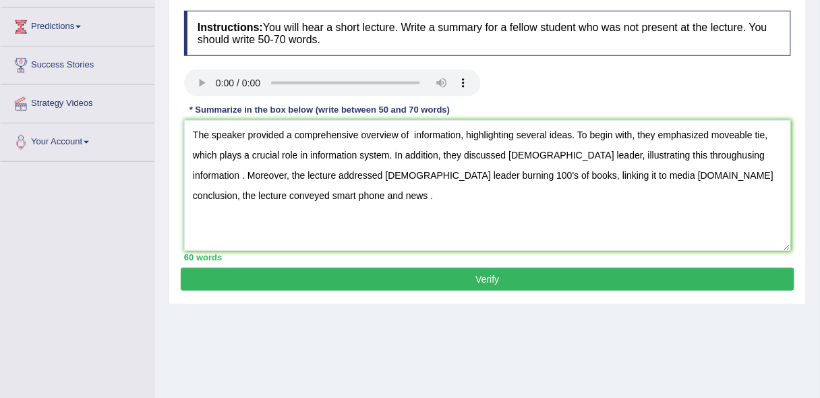
click at [698, 281] on button "Verify" at bounding box center [488, 279] width 614 height 23
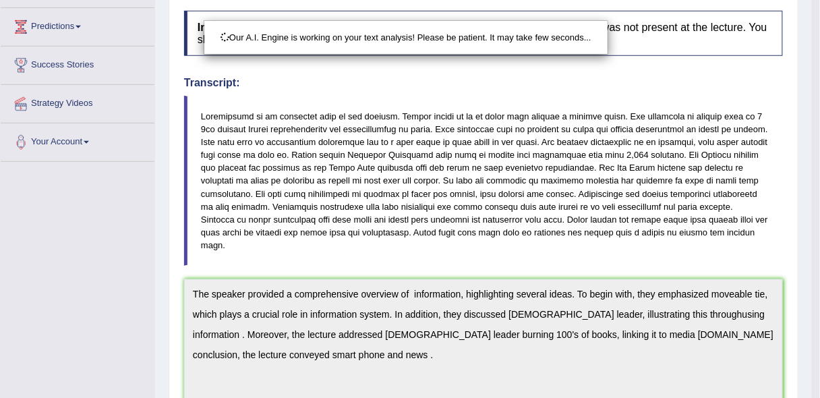
scroll to position [403, 0]
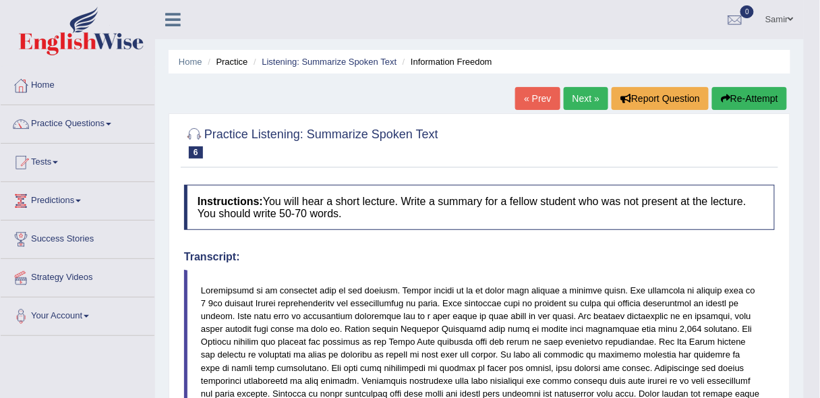
scroll to position [22, 0]
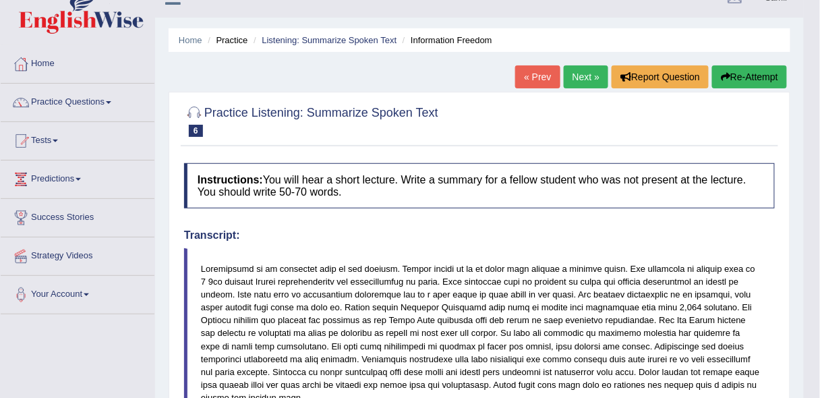
click at [72, 181] on link "Predictions" at bounding box center [78, 178] width 154 height 34
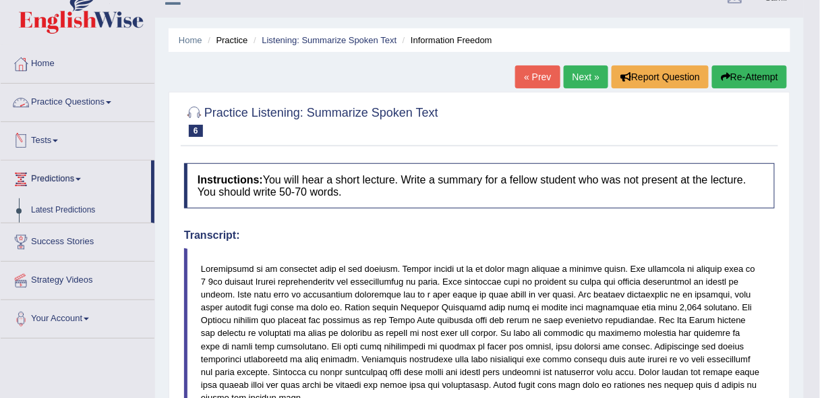
click at [113, 96] on link "Practice Questions" at bounding box center [78, 101] width 154 height 34
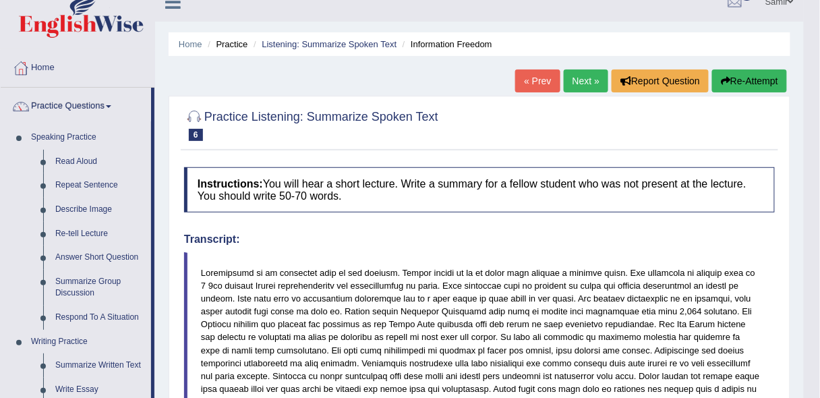
scroll to position [16, 0]
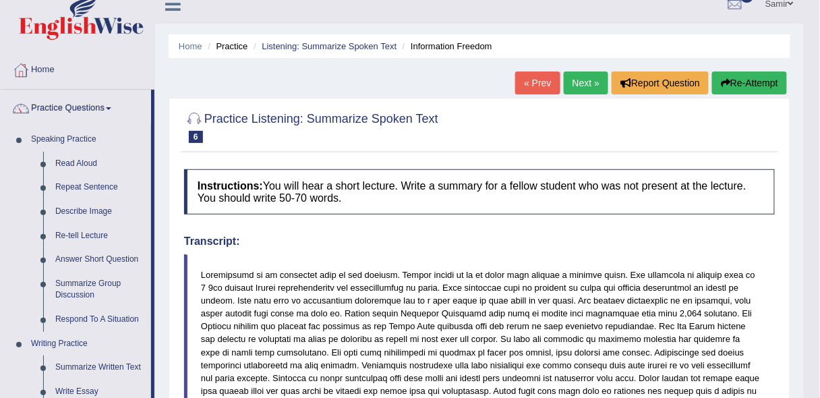
click at [580, 85] on link "Next »" at bounding box center [586, 83] width 45 height 23
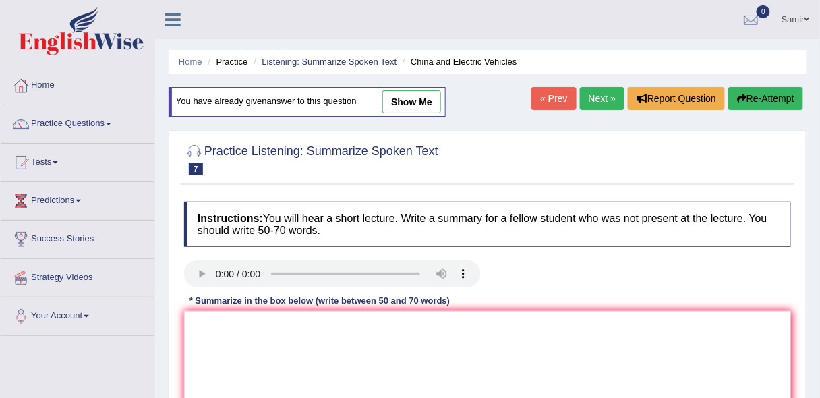
click at [495, 345] on textarea at bounding box center [487, 376] width 607 height 131
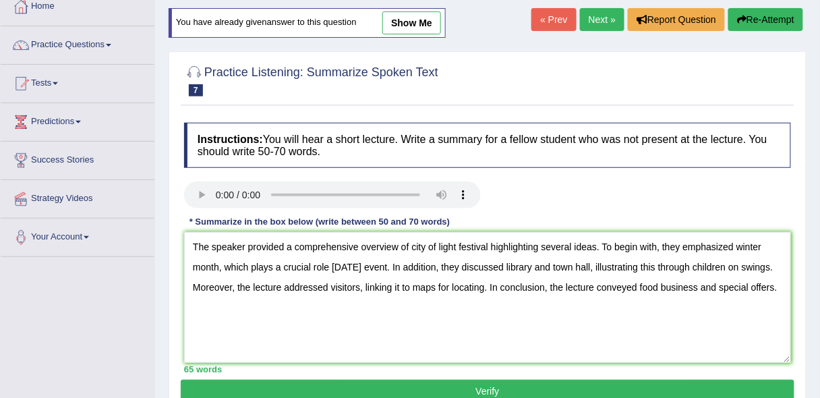
scroll to position [37, 0]
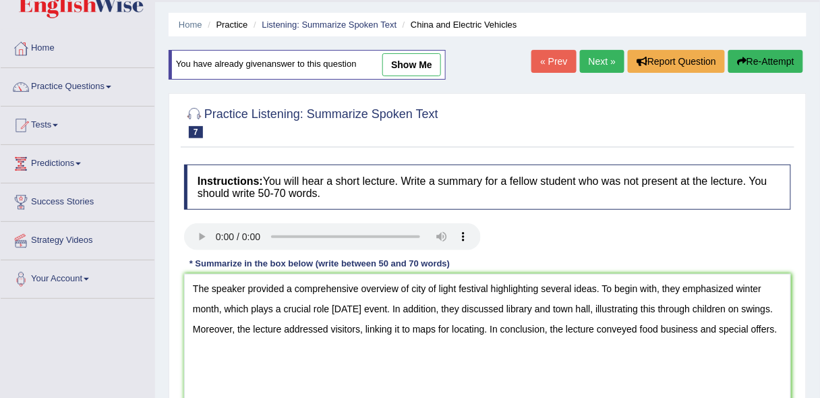
type textarea "The speaker provided a comprehensive overview of city of light festival highlig…"
click at [594, 67] on link "Next »" at bounding box center [602, 61] width 45 height 23
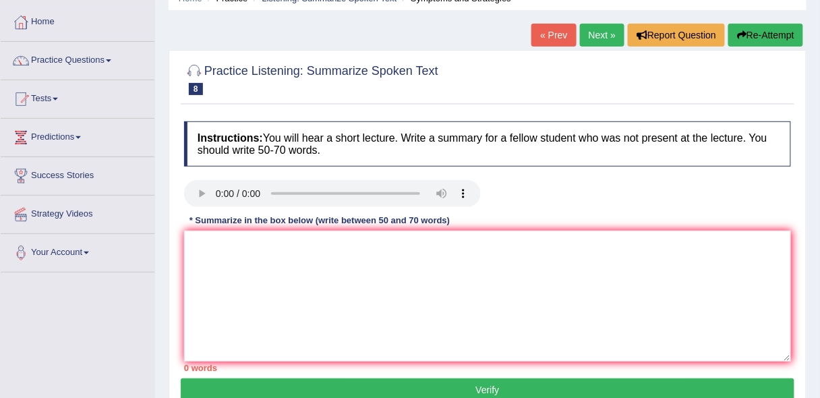
scroll to position [70, 0]
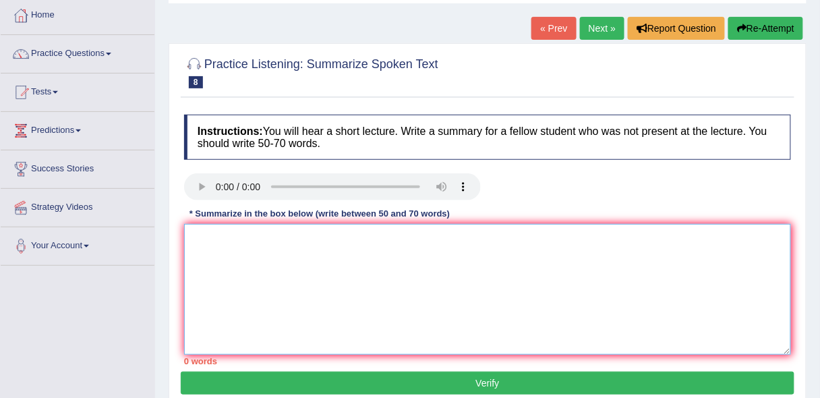
click at [735, 267] on textarea at bounding box center [487, 289] width 607 height 131
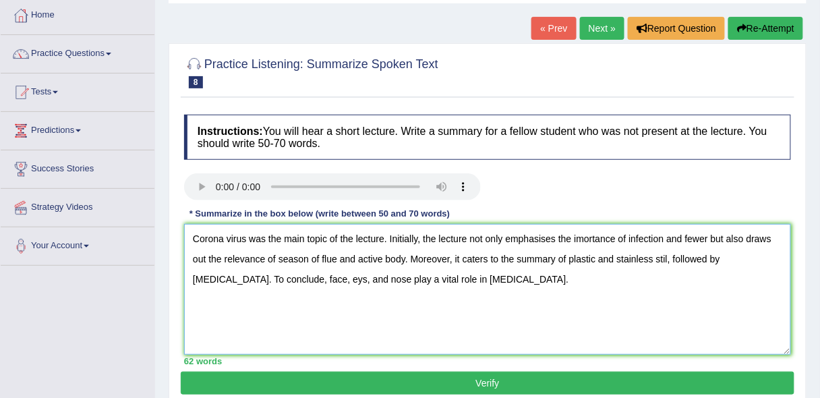
type textarea "Corona virus was the main topic of the lecture. Initially, the lecture not only…"
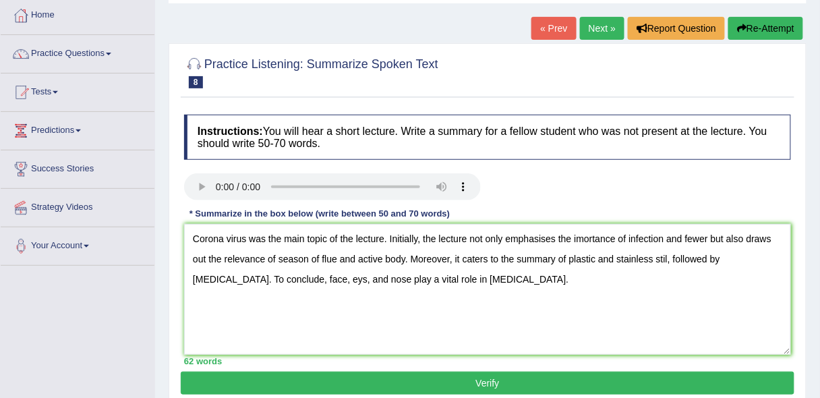
click at [381, 373] on button "Verify" at bounding box center [488, 383] width 614 height 23
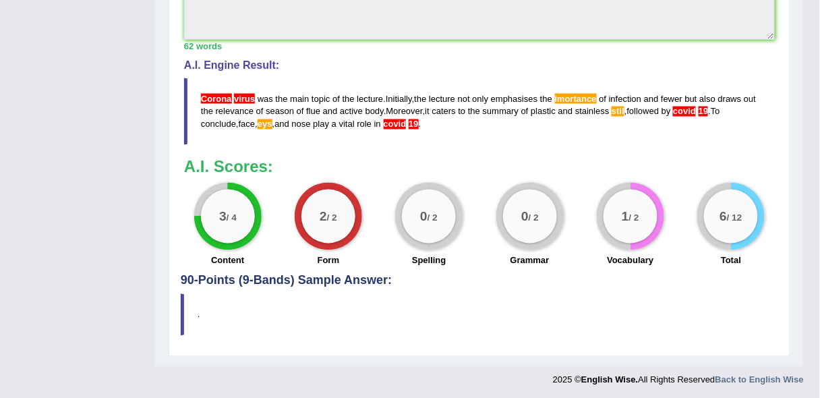
scroll to position [0, 0]
